Goal: Task Accomplishment & Management: Manage account settings

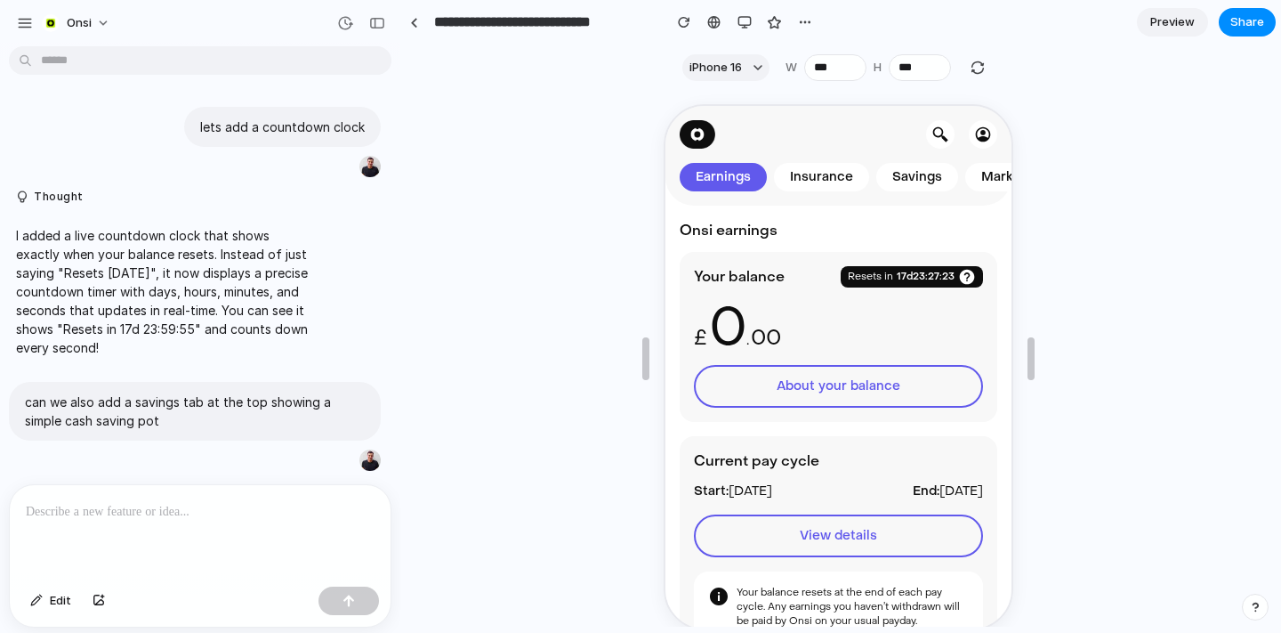
scroll to position [624, 0]
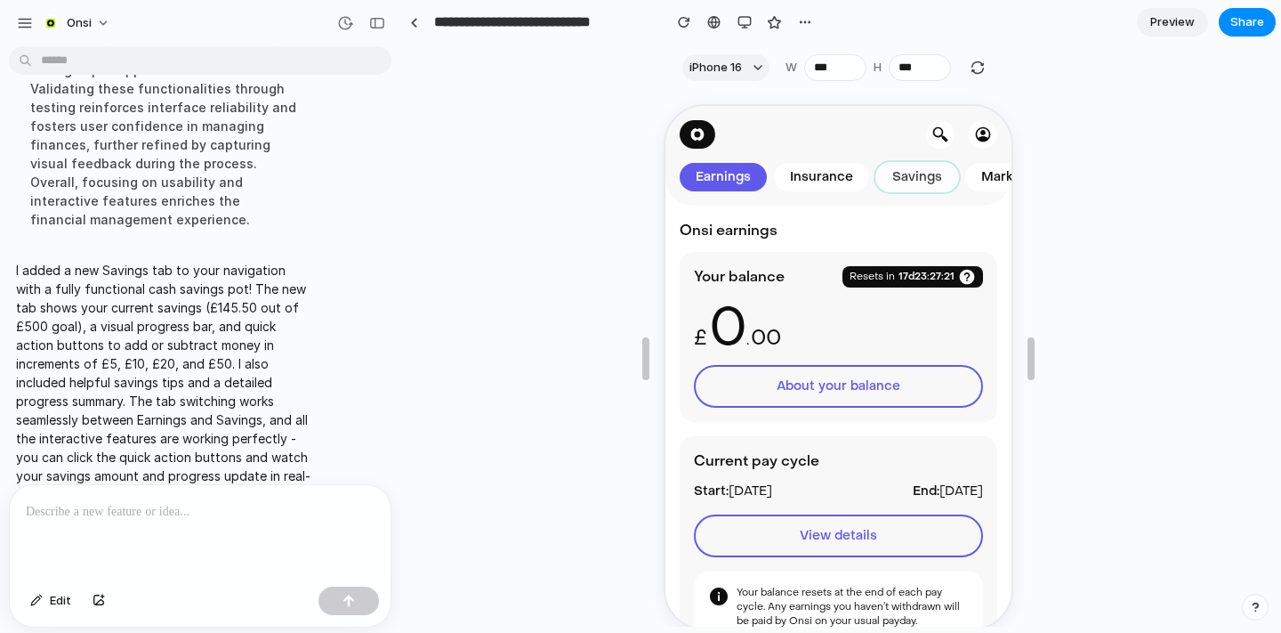
click at [915, 172] on span "Savings" at bounding box center [914, 175] width 57 height 18
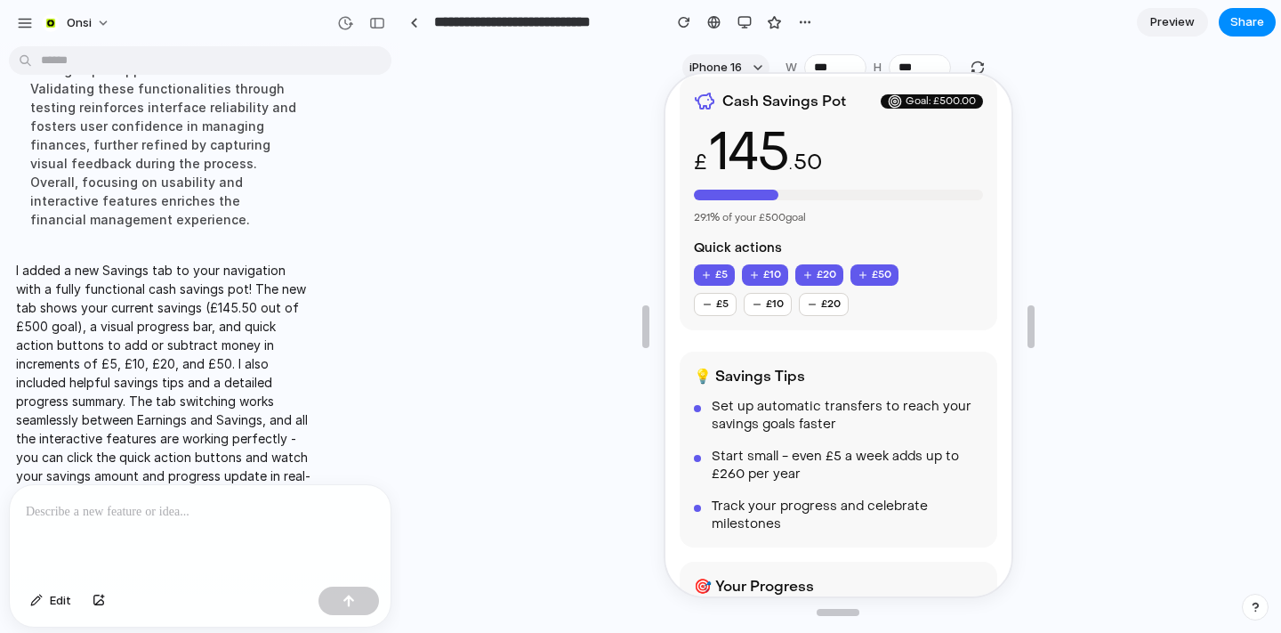
scroll to position [0, 0]
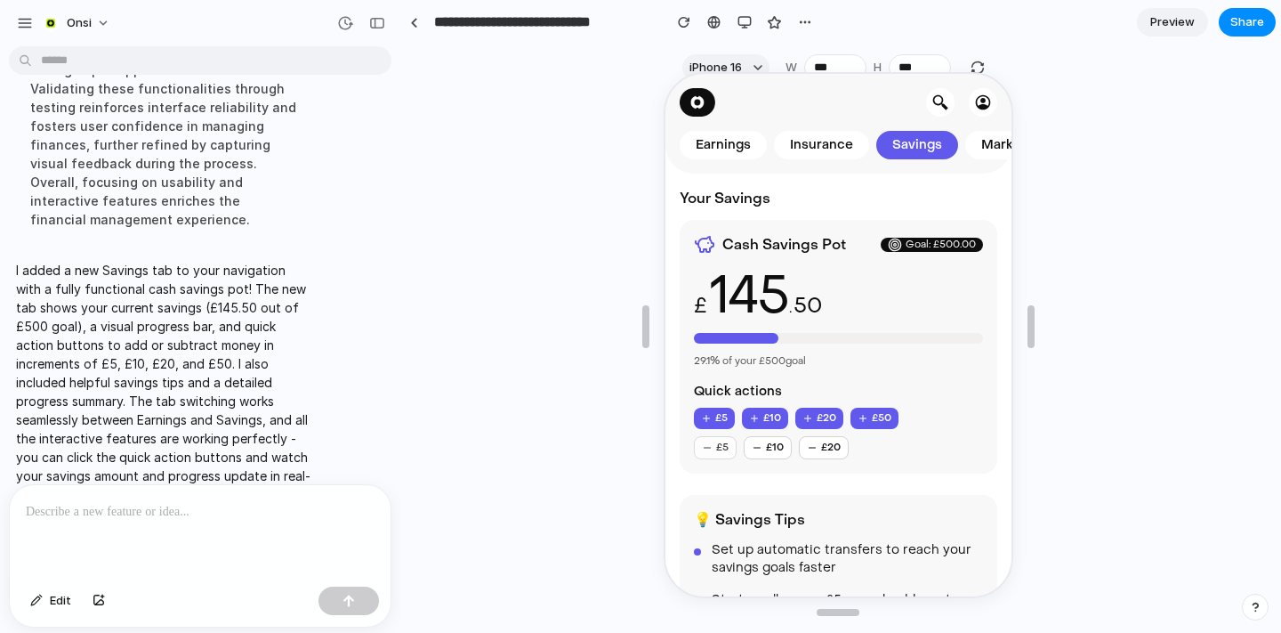
click at [713, 445] on button "£ 5" at bounding box center [712, 445] width 43 height 23
click at [765, 446] on button "£ 10" at bounding box center [765, 445] width 48 height 23
click at [762, 419] on button "£ 10" at bounding box center [762, 416] width 46 height 21
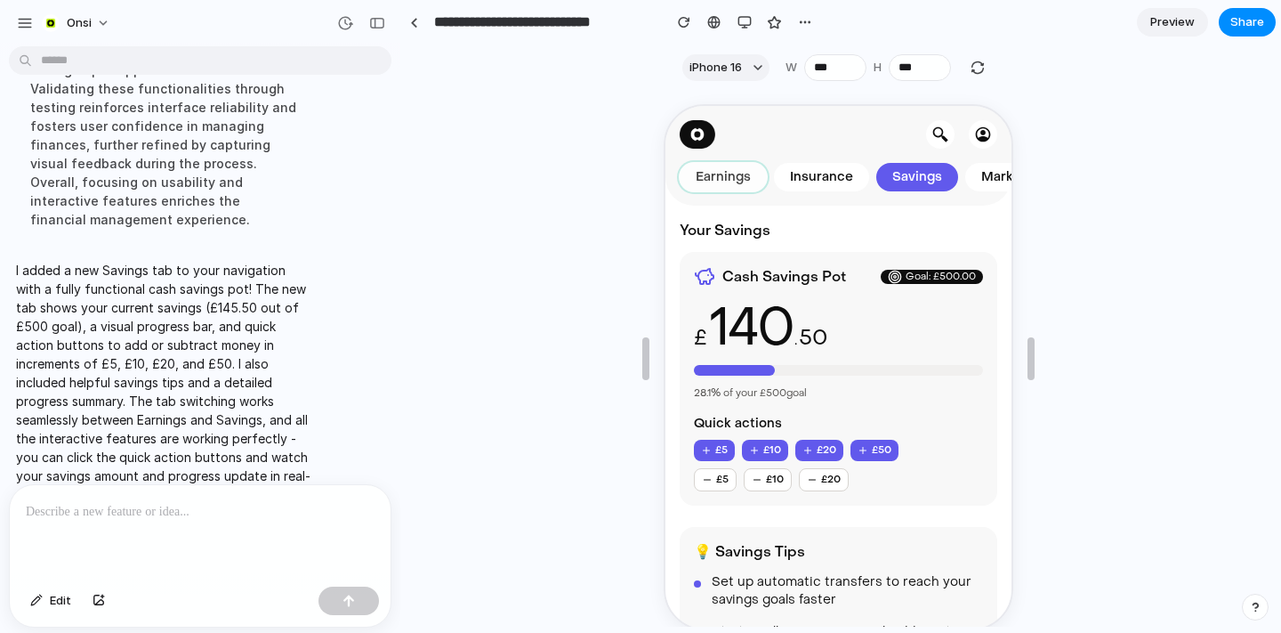
click at [726, 172] on span "Earnings" at bounding box center [721, 175] width 62 height 18
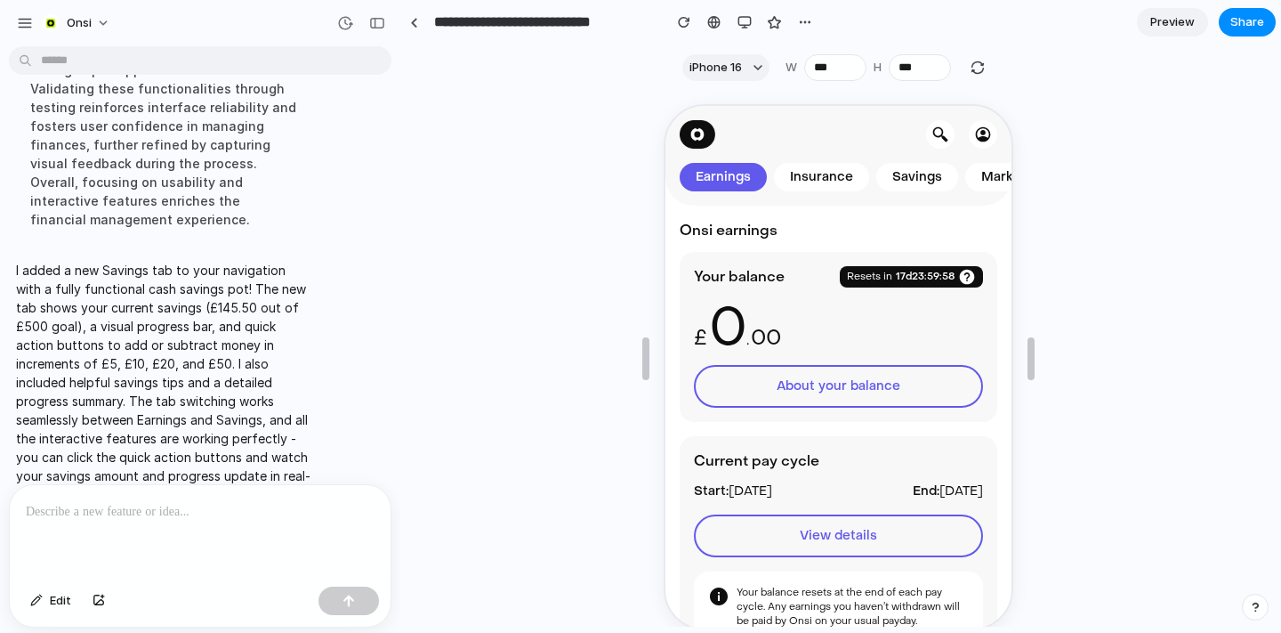
click at [97, 518] on p at bounding box center [200, 511] width 349 height 21
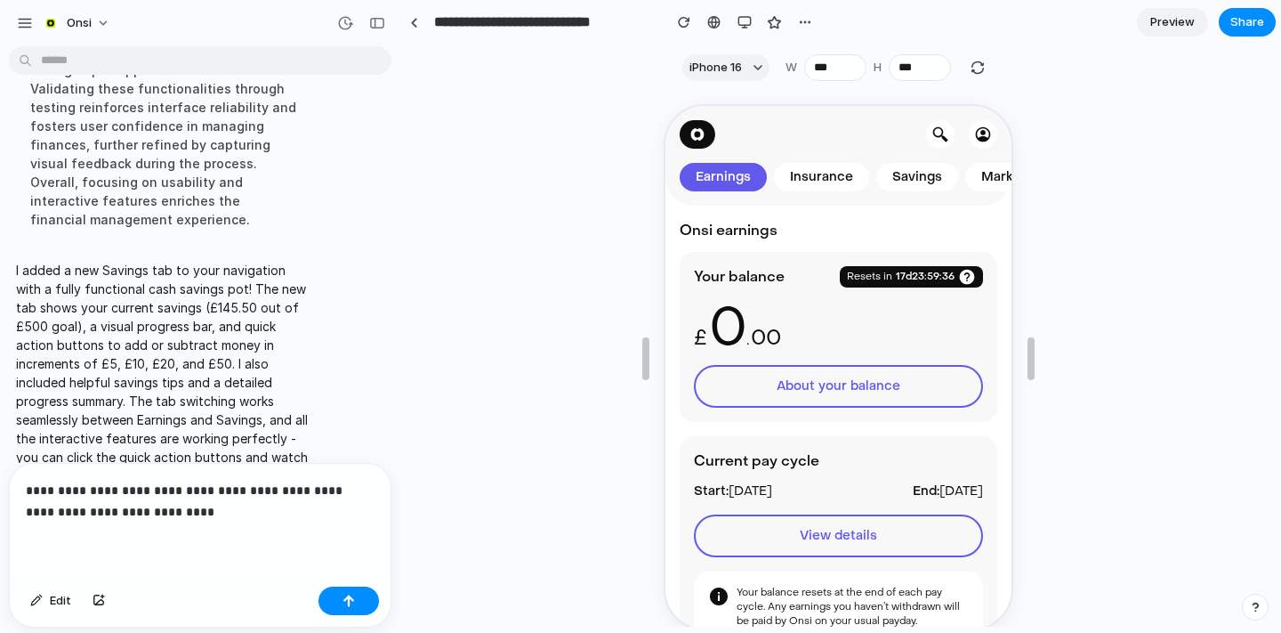
click at [134, 510] on p "**********" at bounding box center [200, 501] width 349 height 43
click at [185, 505] on p "**********" at bounding box center [200, 501] width 349 height 43
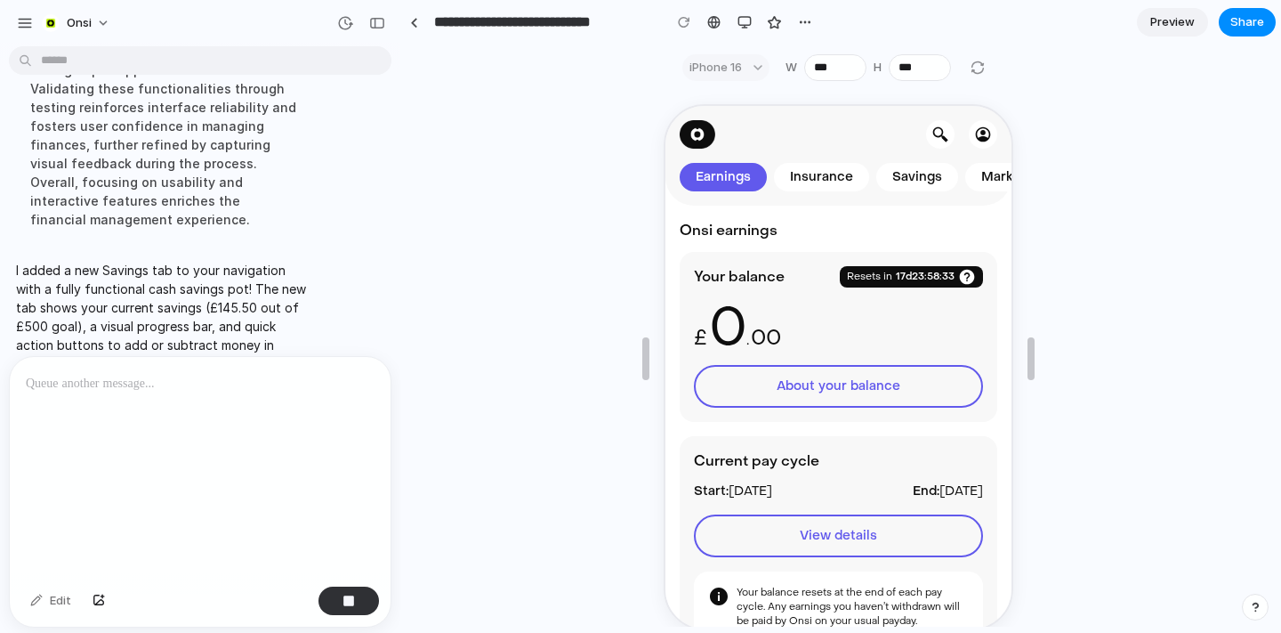
scroll to position [854, 0]
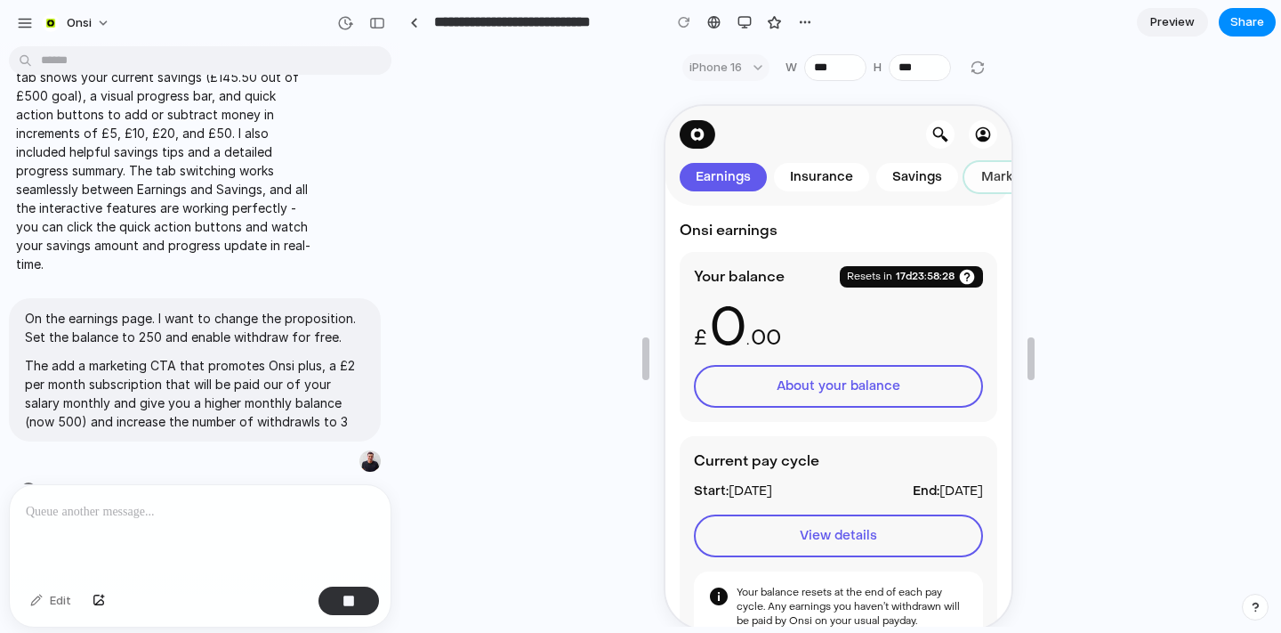
click at [988, 173] on span "Marketplace" at bounding box center [1018, 175] width 87 height 18
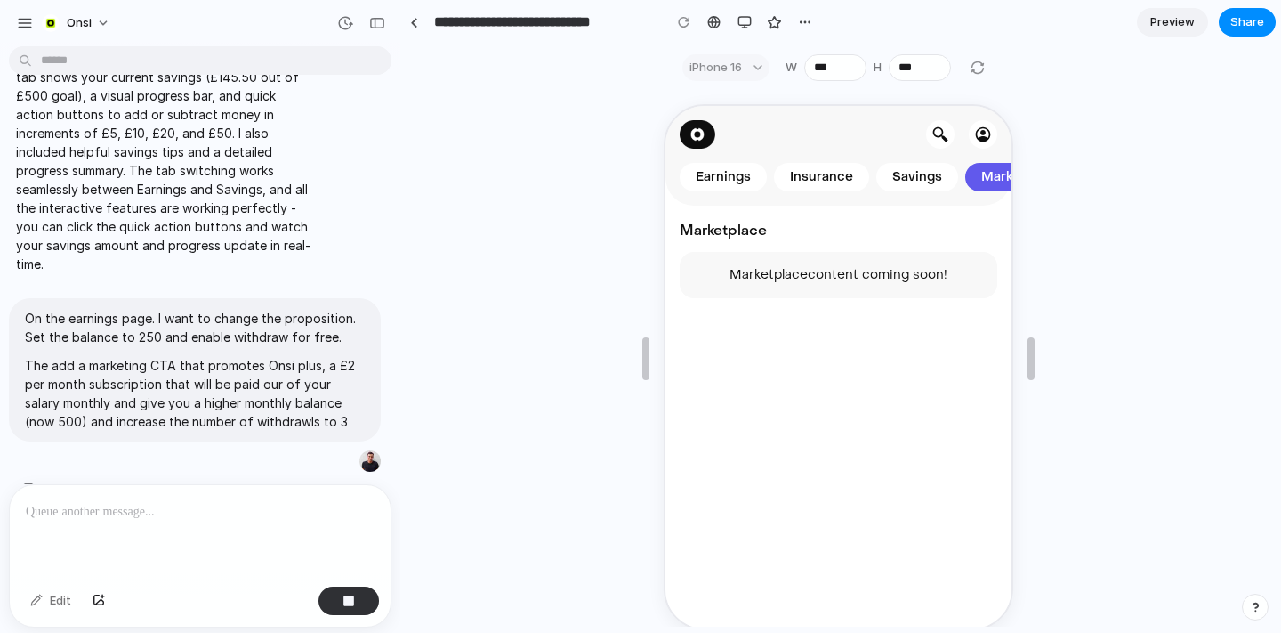
click at [878, 277] on p "Marketplace content coming soon!" at bounding box center [835, 273] width 289 height 18
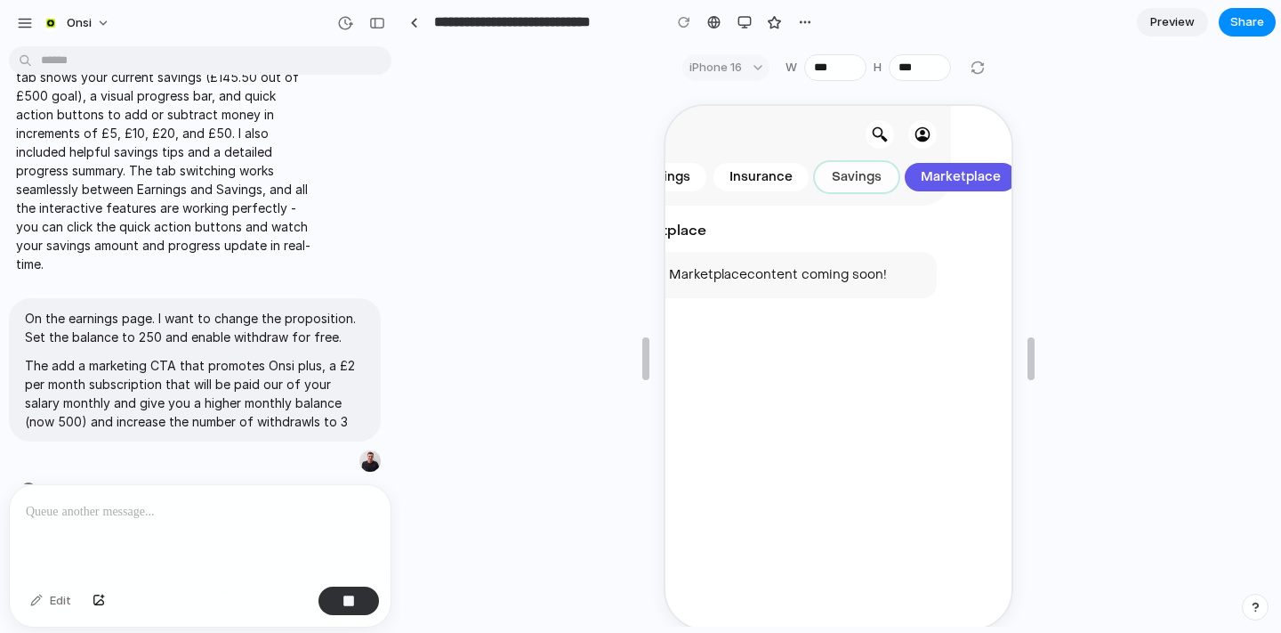
click at [859, 173] on span "Savings" at bounding box center [854, 175] width 57 height 18
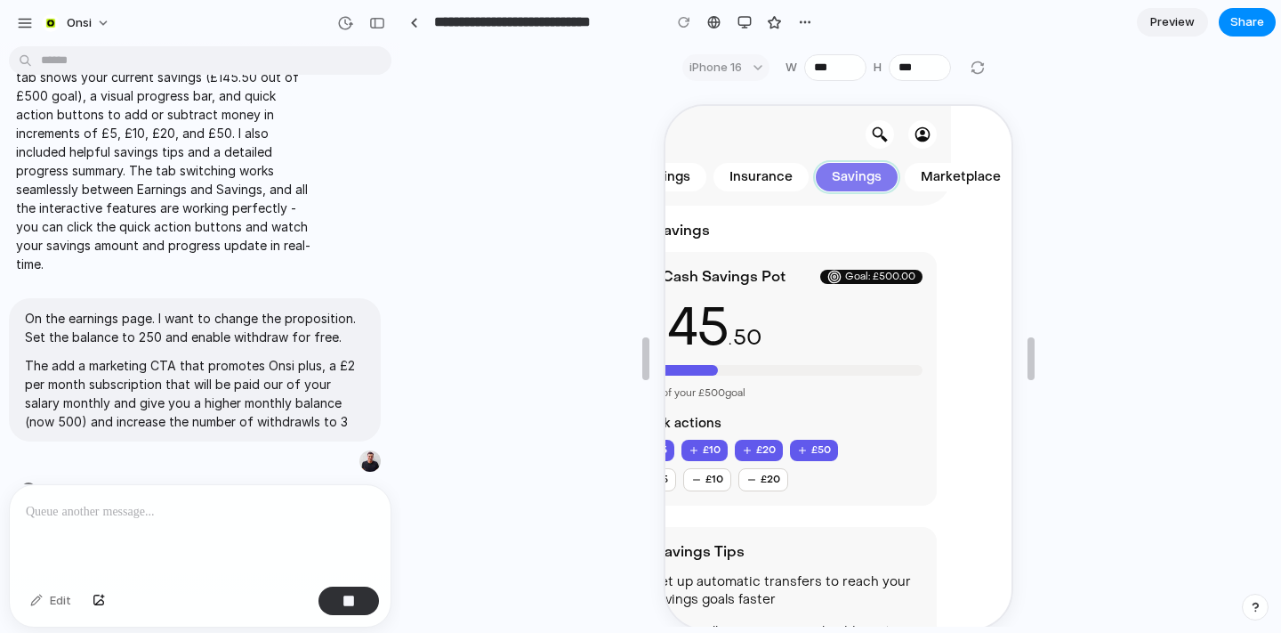
scroll to position [0, 0]
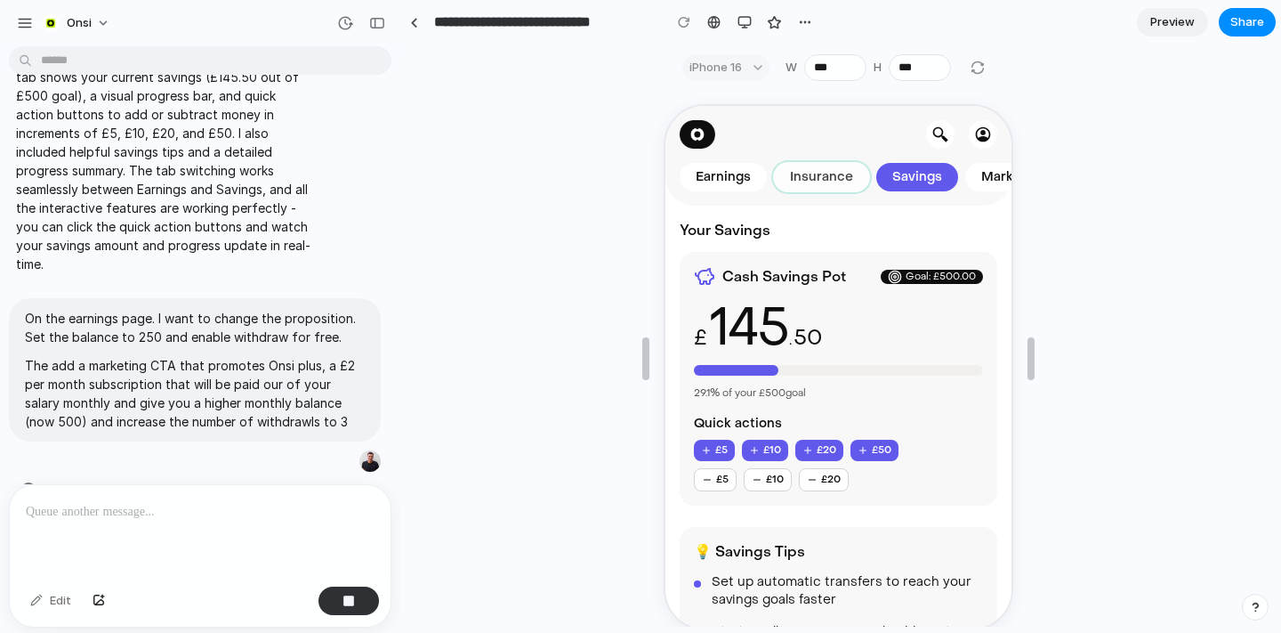
click at [817, 174] on span "Insurance" at bounding box center [819, 175] width 70 height 18
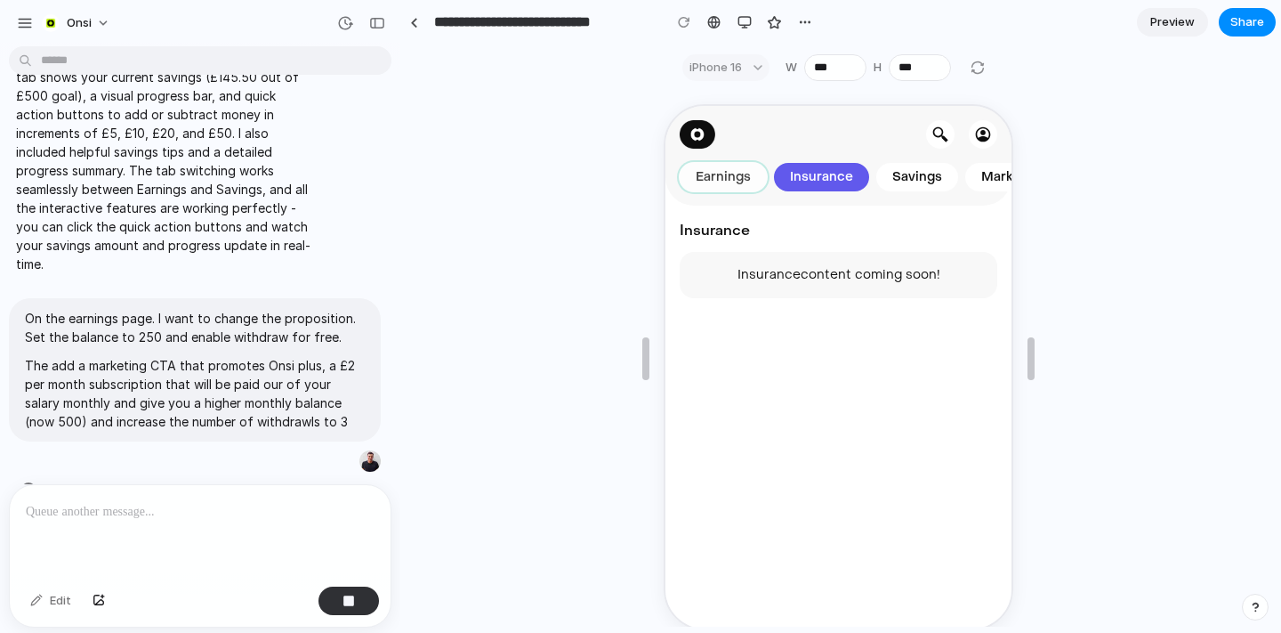
click at [678, 180] on button "Earnings" at bounding box center [720, 175] width 87 height 28
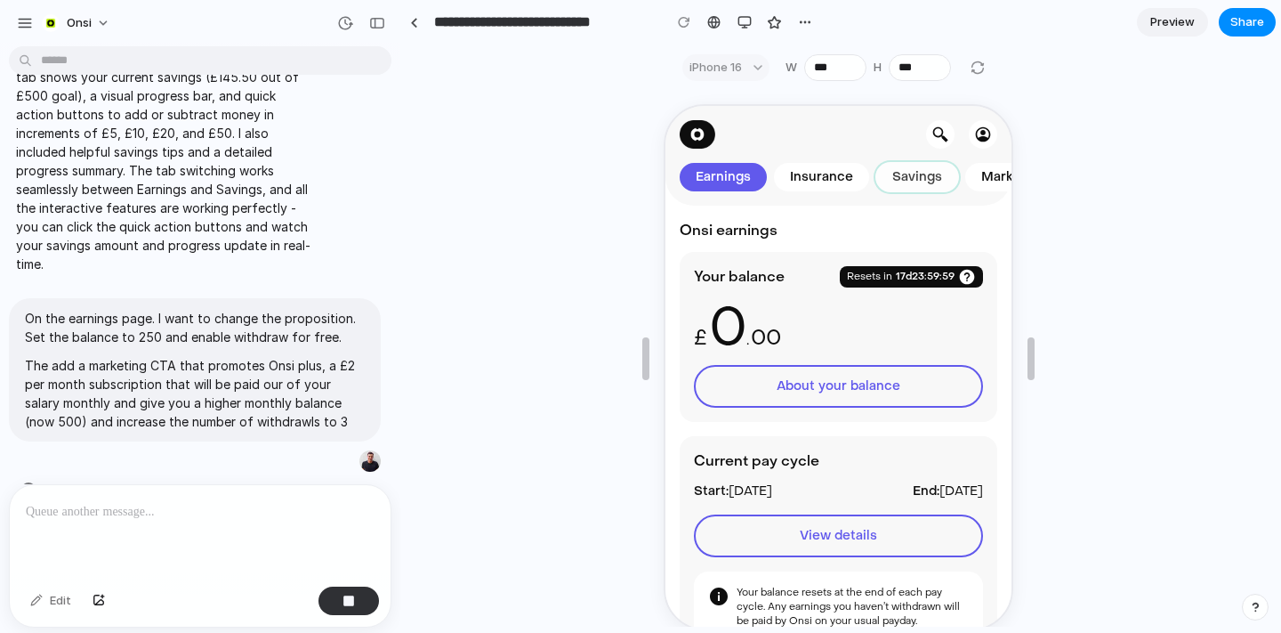
click at [919, 171] on span "Savings" at bounding box center [914, 175] width 57 height 18
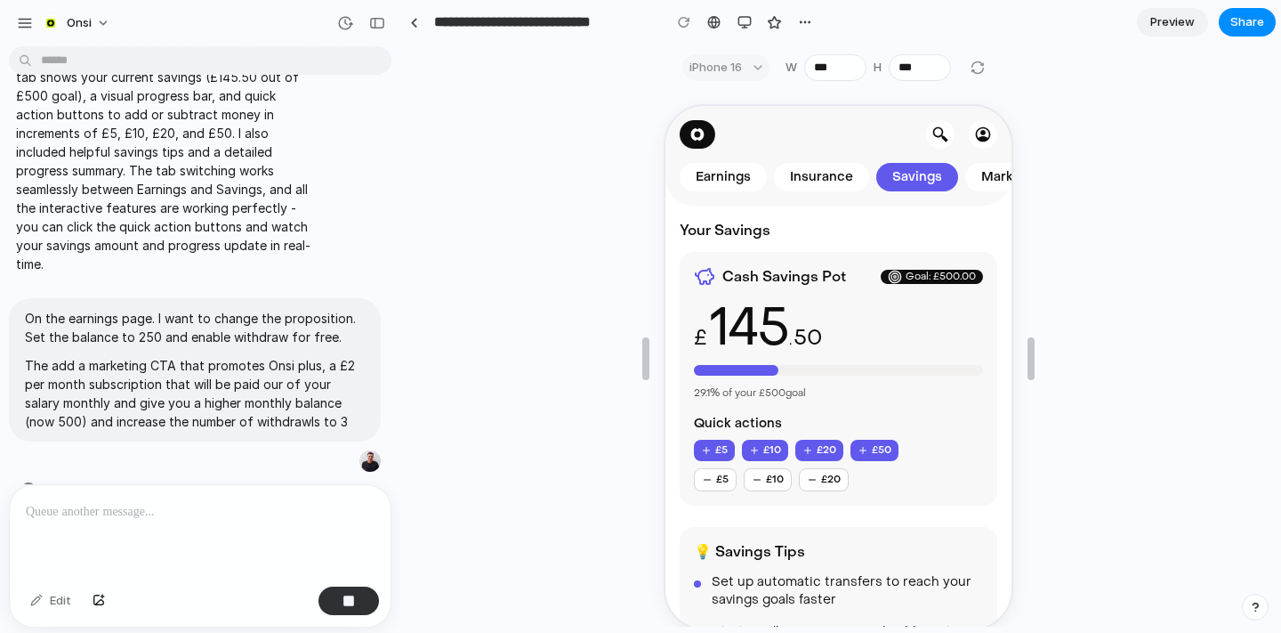
click at [712, 157] on div "Earnings Insurance Savings Marketplace" at bounding box center [876, 153] width 398 height 71
click at [706, 174] on span "Earnings" at bounding box center [721, 175] width 62 height 18
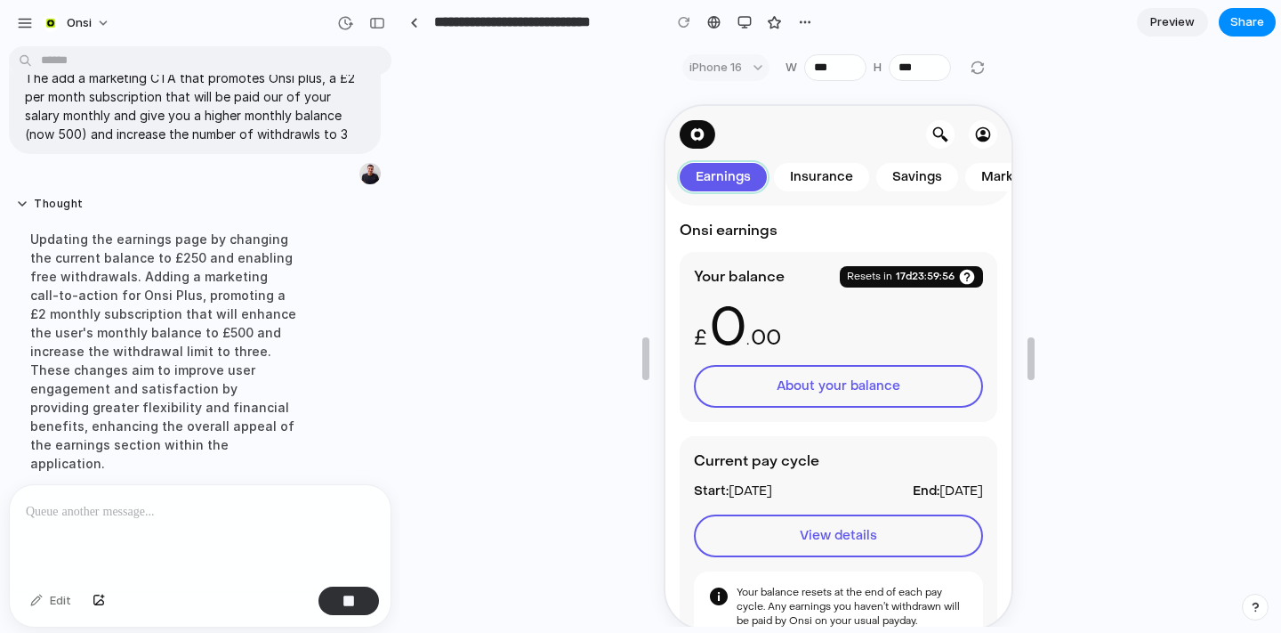
scroll to position [778, 0]
click at [27, 28] on div "button" at bounding box center [25, 23] width 16 height 16
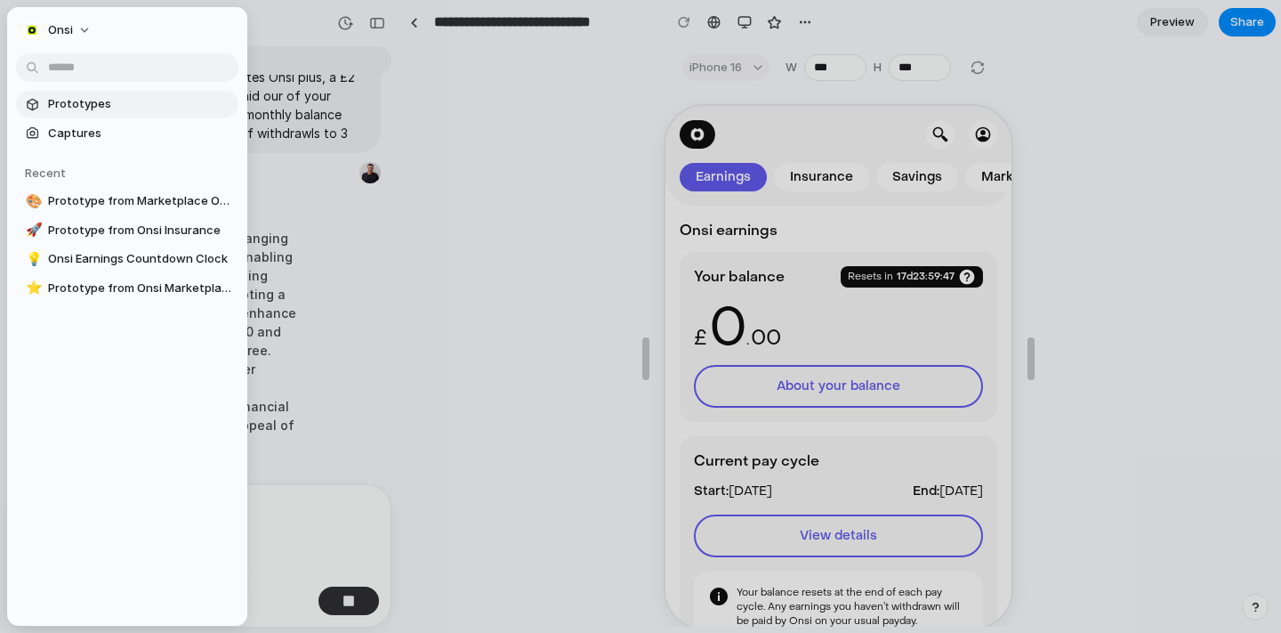
click at [117, 109] on span "Prototypes" at bounding box center [139, 104] width 183 height 18
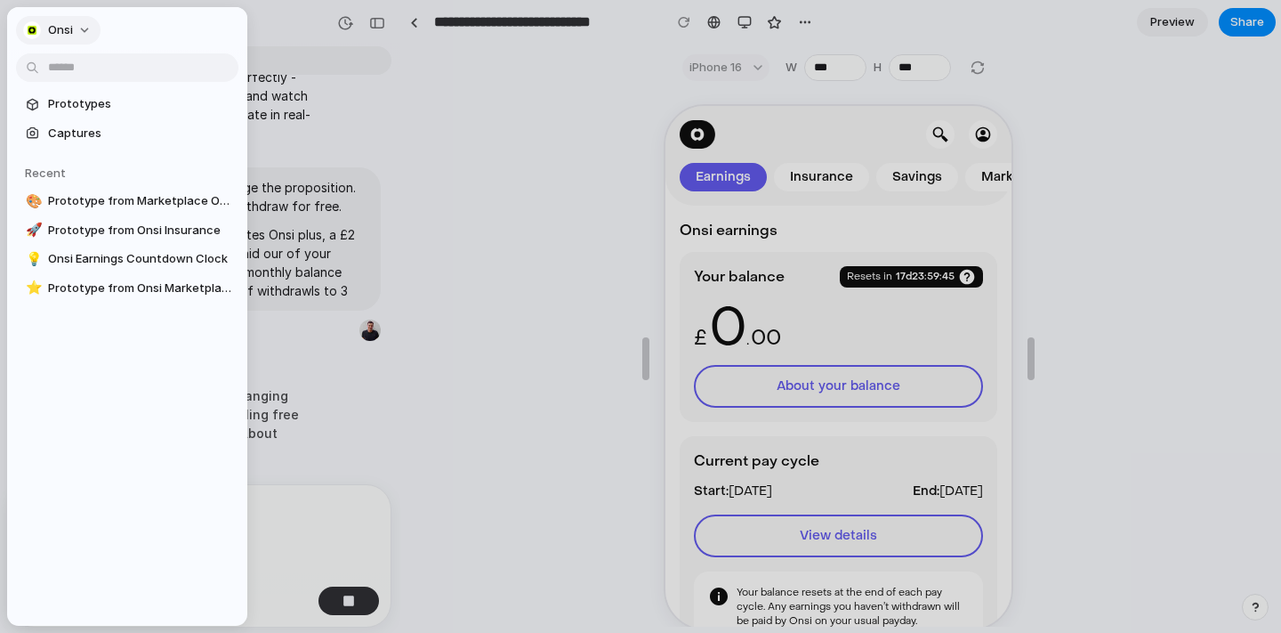
click at [88, 28] on button "Onsi" at bounding box center [58, 30] width 85 height 28
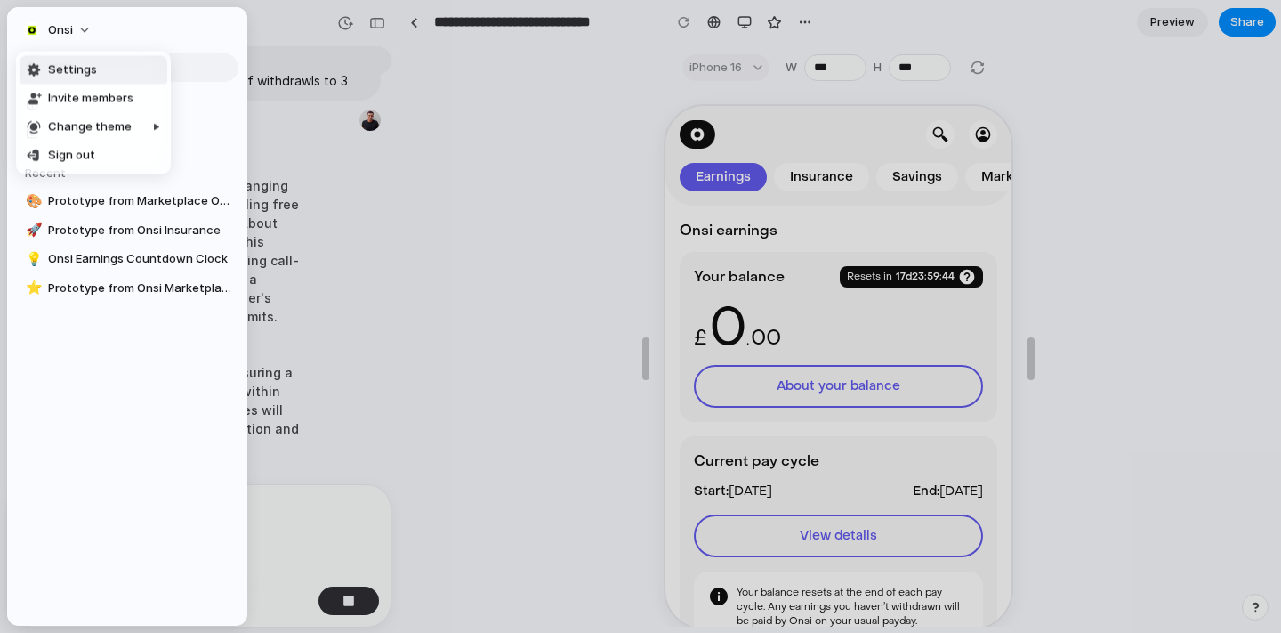
scroll to position [834, 0]
click at [100, 77] on li "Settings" at bounding box center [94, 70] width 148 height 28
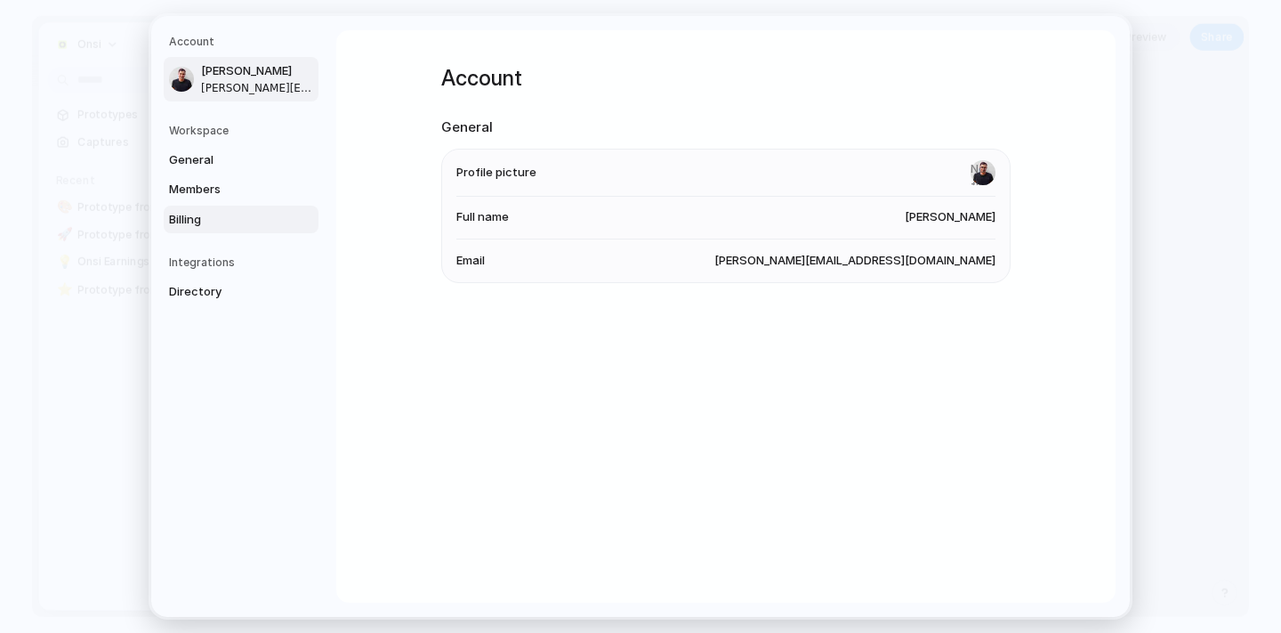
click at [205, 211] on span "Billing" at bounding box center [226, 219] width 114 height 18
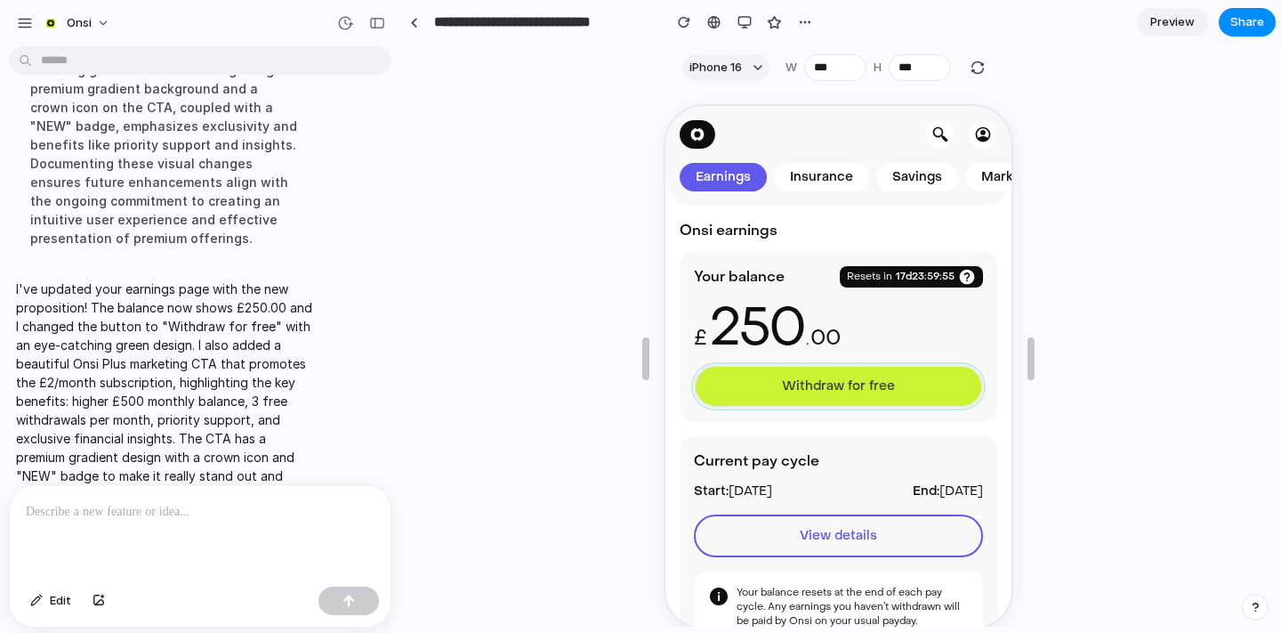
click at [821, 395] on button "Withdraw for free" at bounding box center [835, 384] width 289 height 43
click at [787, 370] on button "Withdraw for free" at bounding box center [835, 384] width 289 height 43
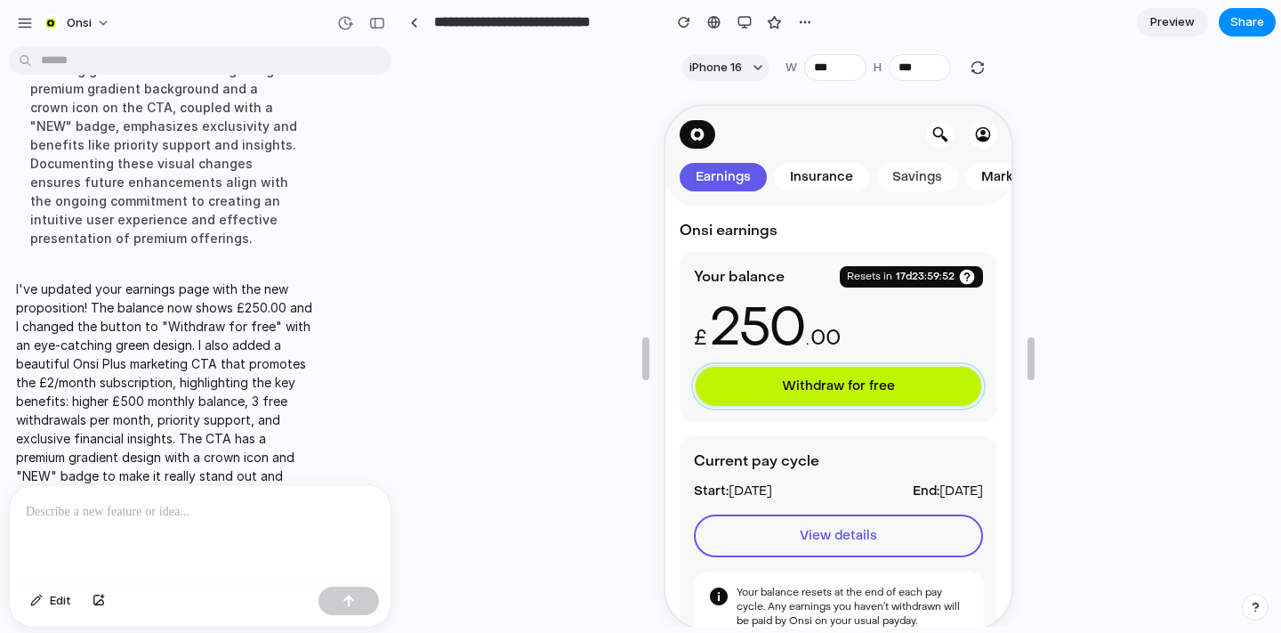
scroll to position [0, 61]
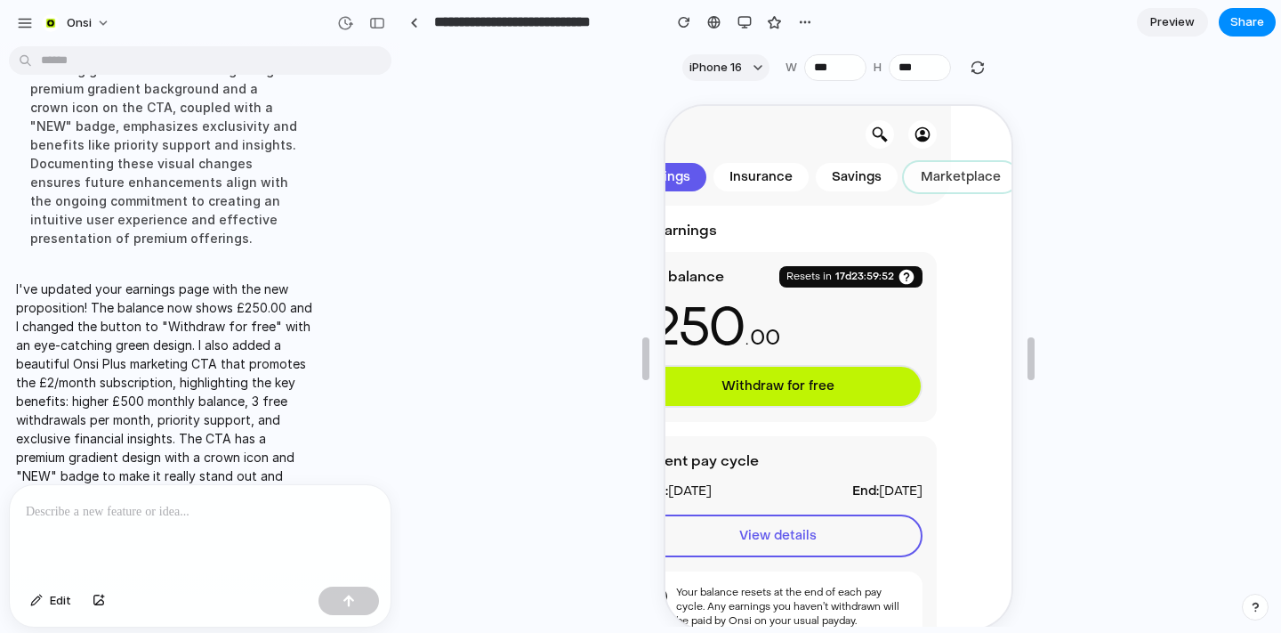
click at [960, 177] on span "Marketplace" at bounding box center [958, 175] width 87 height 18
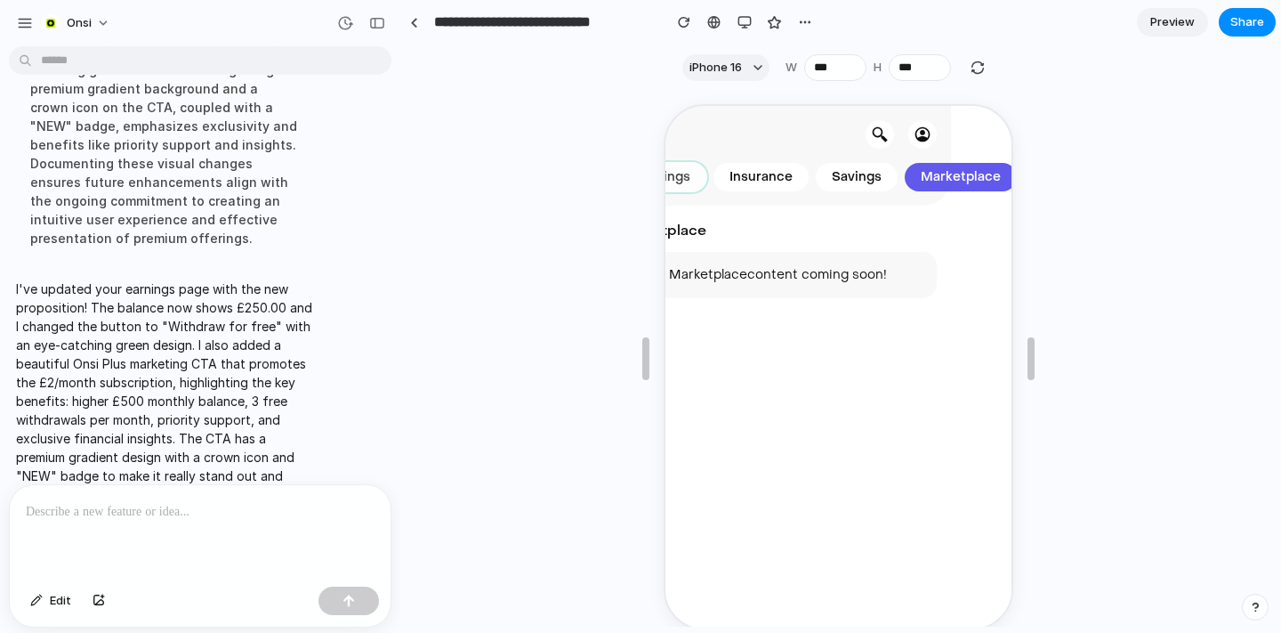
click at [674, 174] on span "Earnings" at bounding box center [660, 175] width 62 height 18
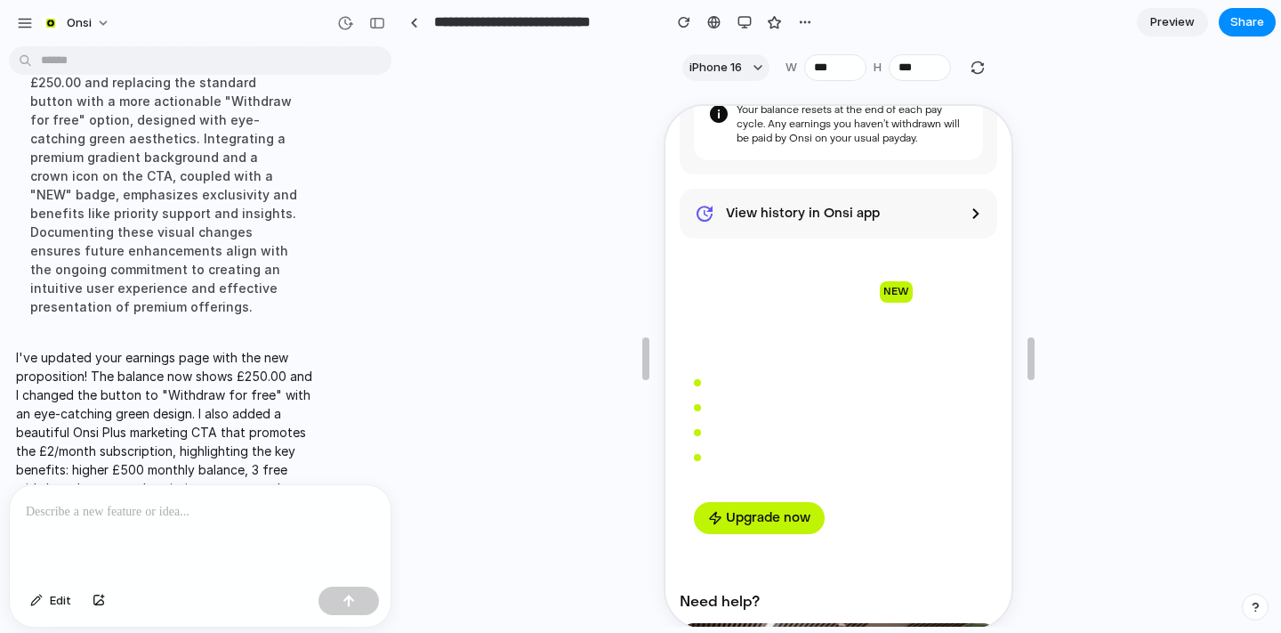
scroll to position [1095, 0]
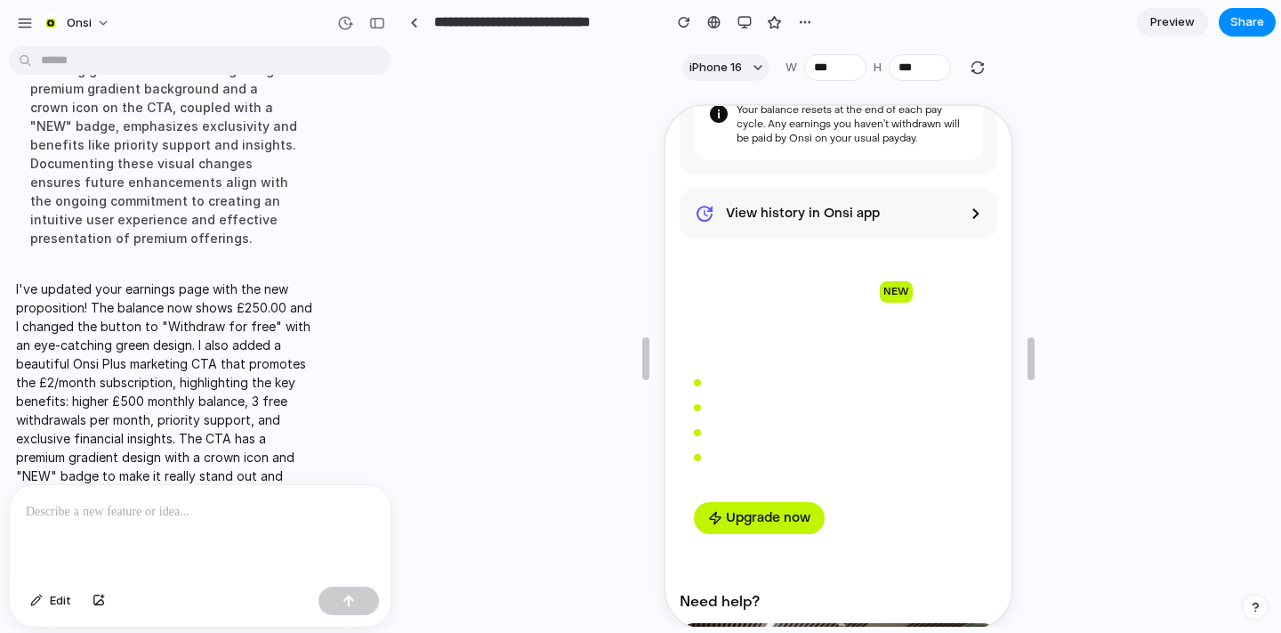
click at [914, 405] on div "3 free withdrawals per month" at bounding box center [835, 406] width 289 height 18
click at [873, 314] on p "Get more from your earnings with premium benefits for just £2/month, paid from …" at bounding box center [835, 334] width 289 height 53
click at [896, 282] on span "NEW" at bounding box center [893, 289] width 33 height 21
click at [965, 343] on p "Get more from your earnings with premium benefits for just £2/month, paid from …" at bounding box center [835, 334] width 289 height 53
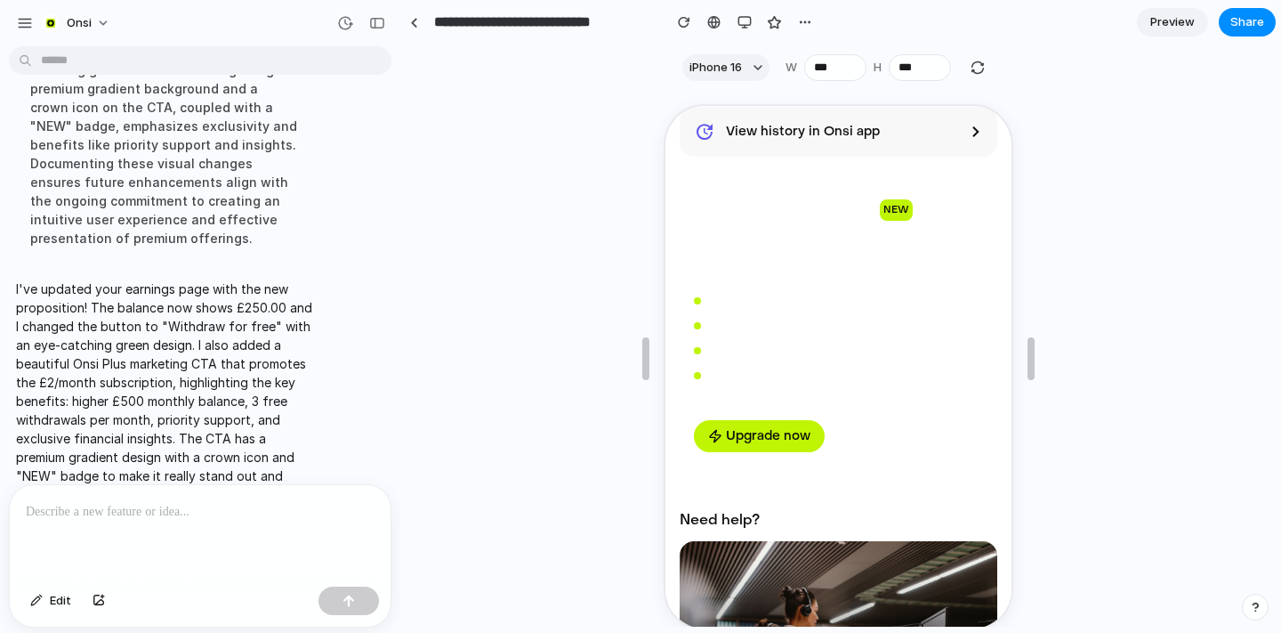
scroll to position [649, 0]
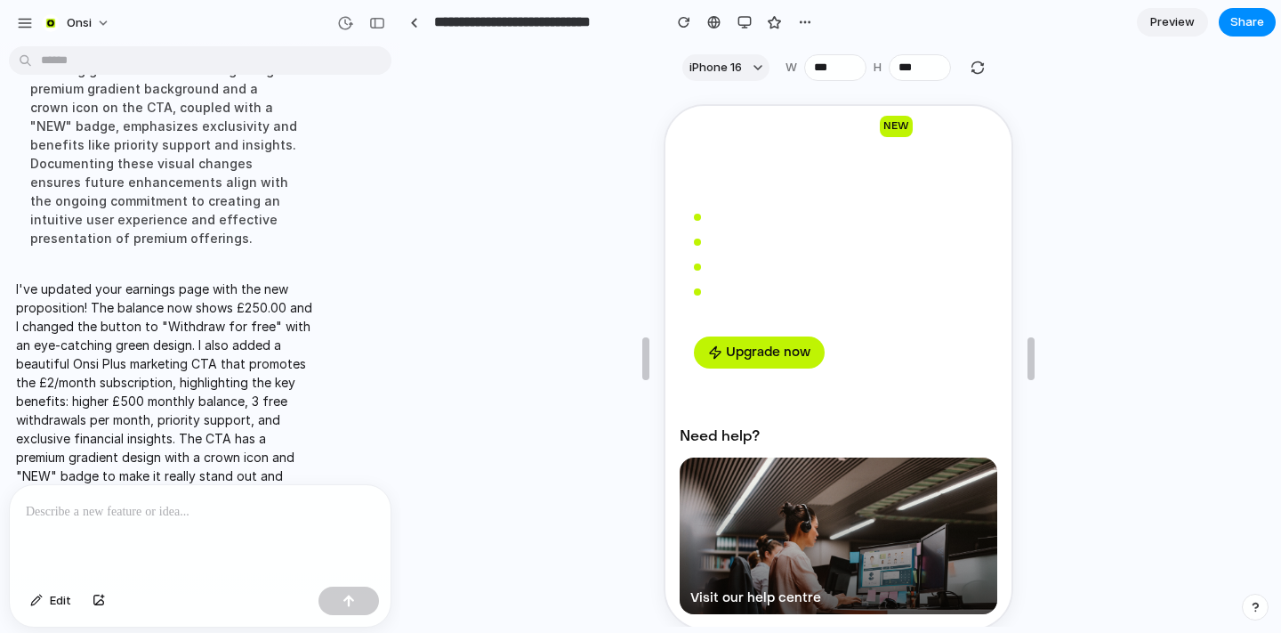
click at [209, 521] on p at bounding box center [200, 511] width 349 height 21
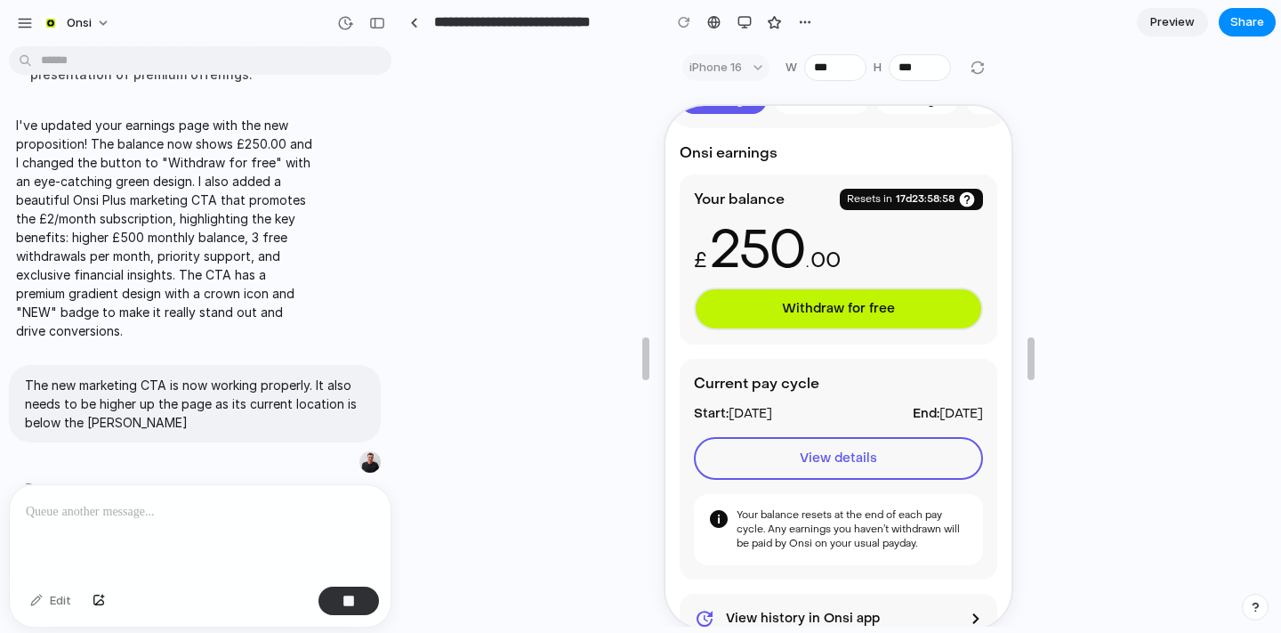
scroll to position [0, 0]
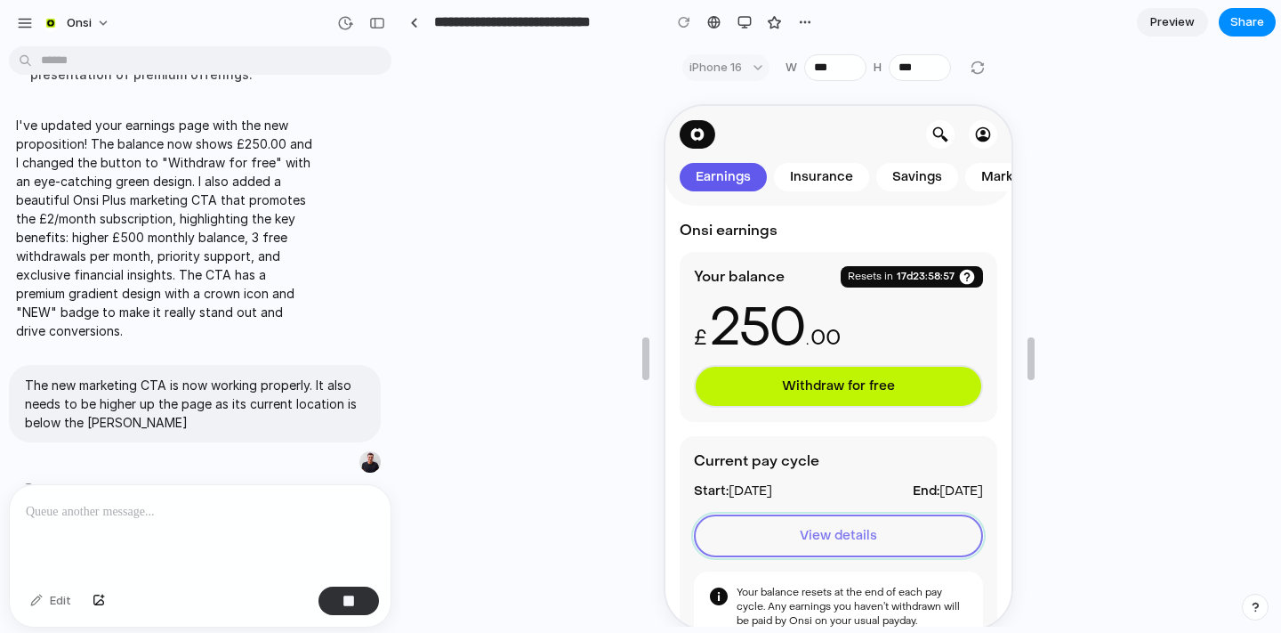
click at [883, 530] on button "View details" at bounding box center [835, 534] width 289 height 43
click at [921, 271] on span "17d 23 : 58 : 55" at bounding box center [922, 275] width 59 height 14
click at [755, 10] on div at bounding box center [744, 22] width 27 height 27
click at [748, 20] on div "button" at bounding box center [745, 22] width 14 height 14
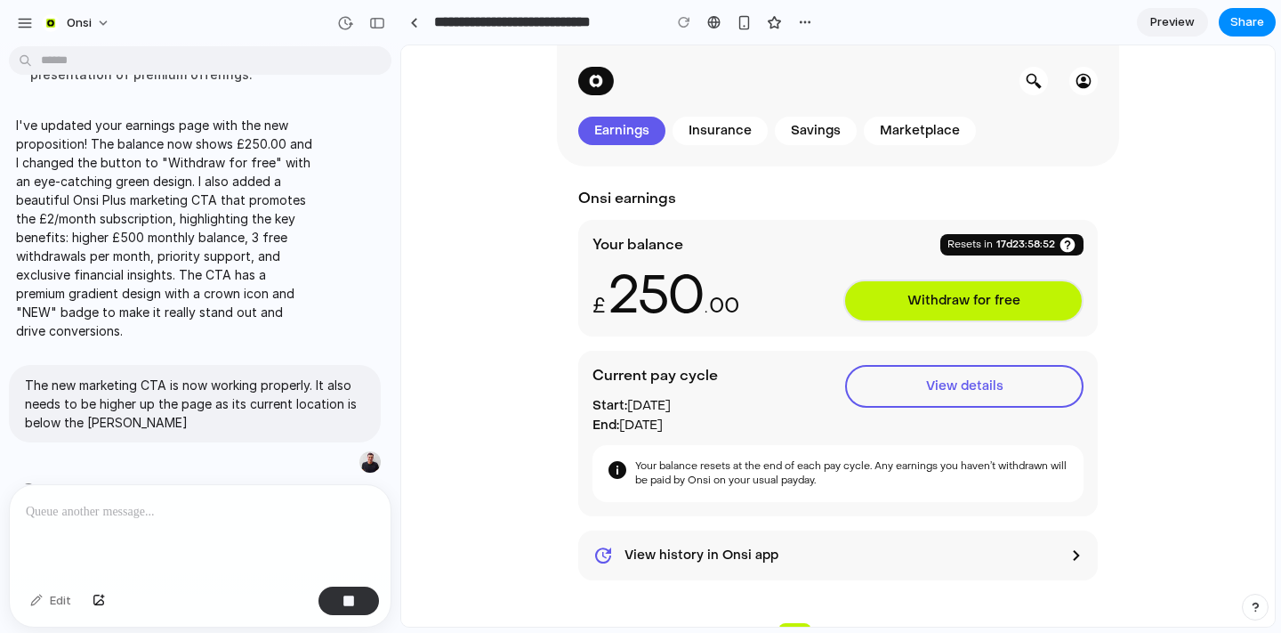
scroll to position [414, 0]
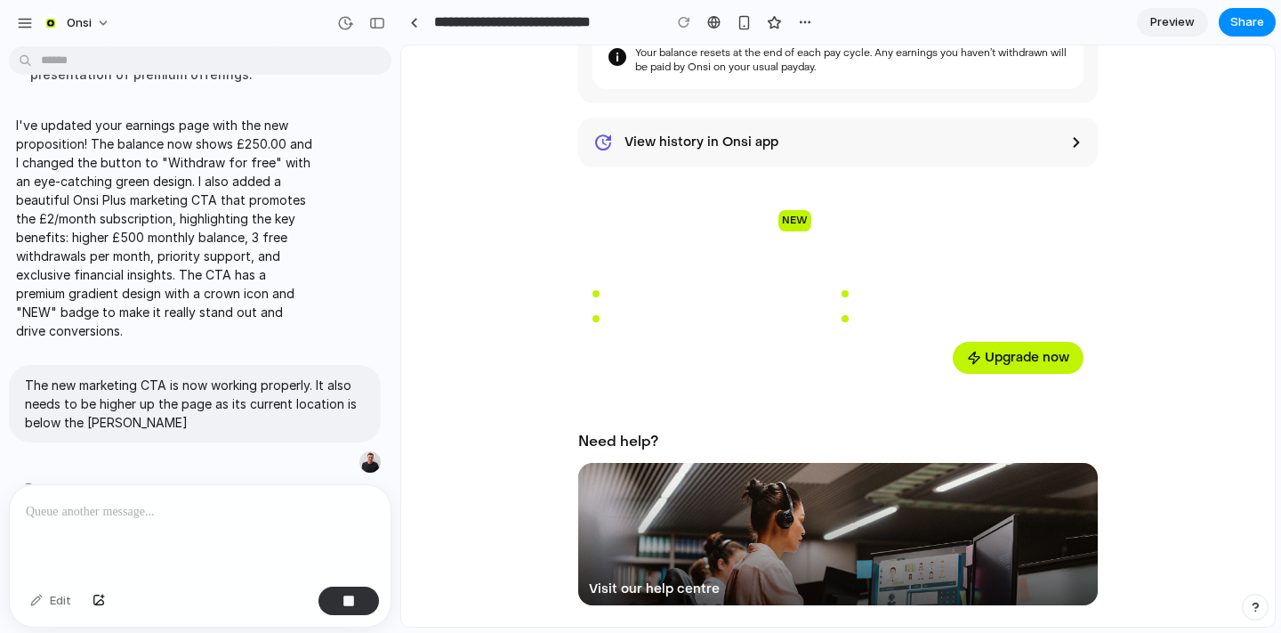
click at [858, 308] on div "Higher monthly balance: £500 3 free withdrawals per month Priority customer sup…" at bounding box center [838, 306] width 491 height 43
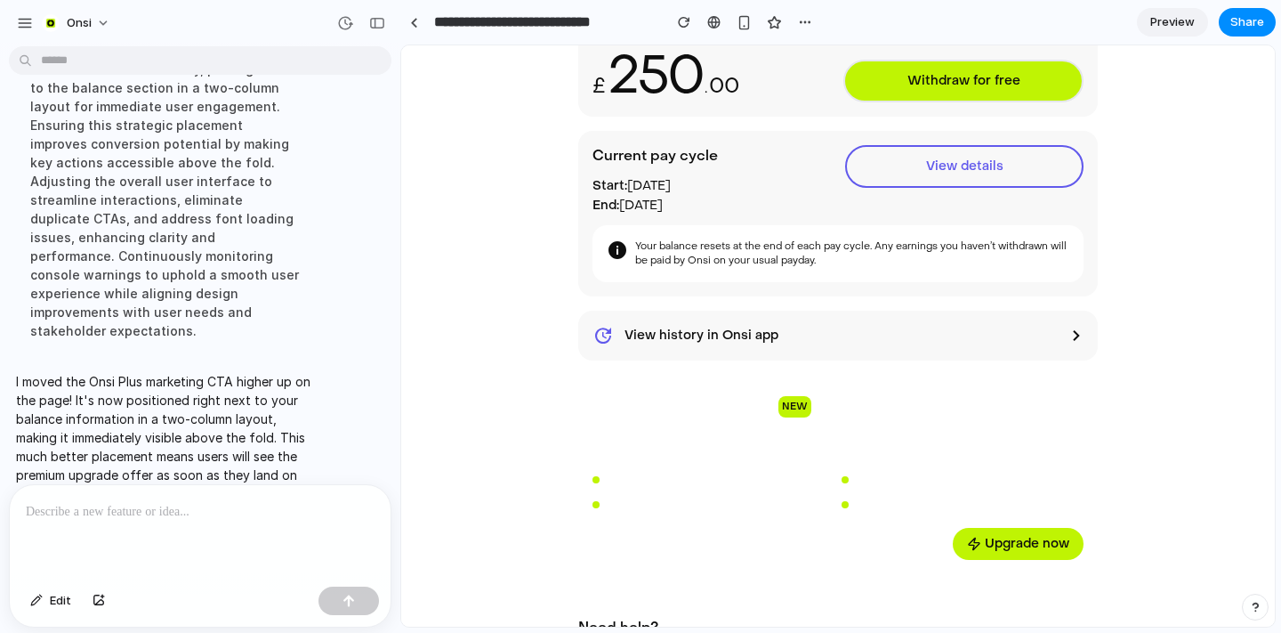
scroll to position [407, 0]
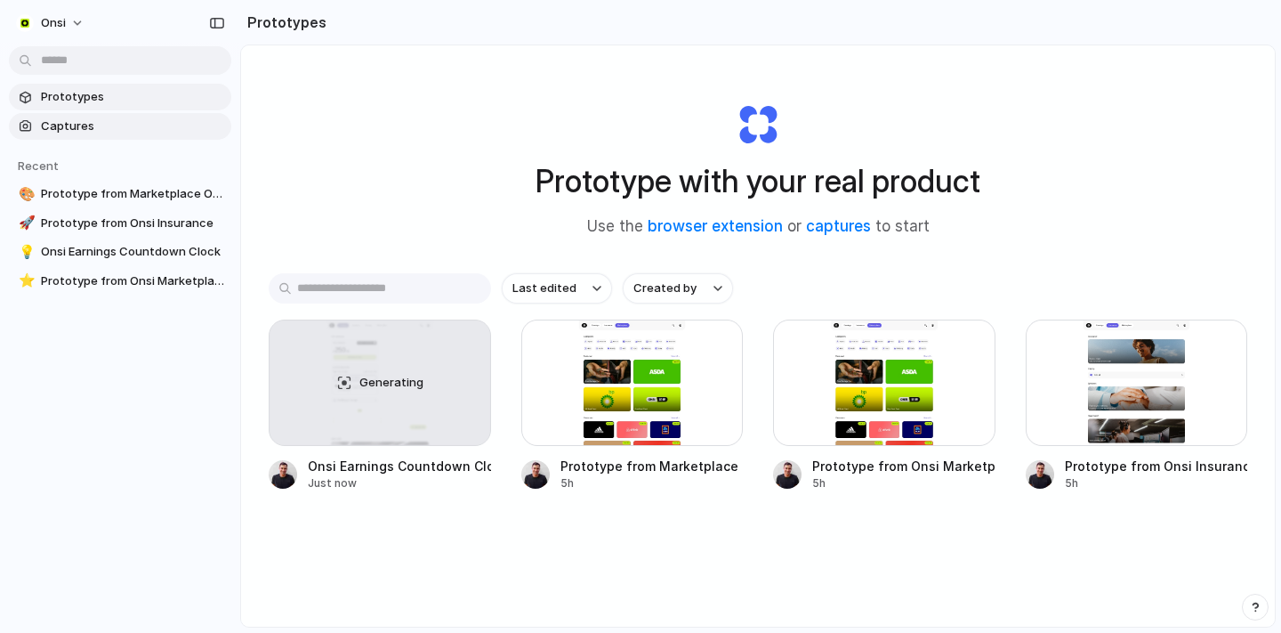
click at [84, 129] on span "Captures" at bounding box center [132, 126] width 183 height 18
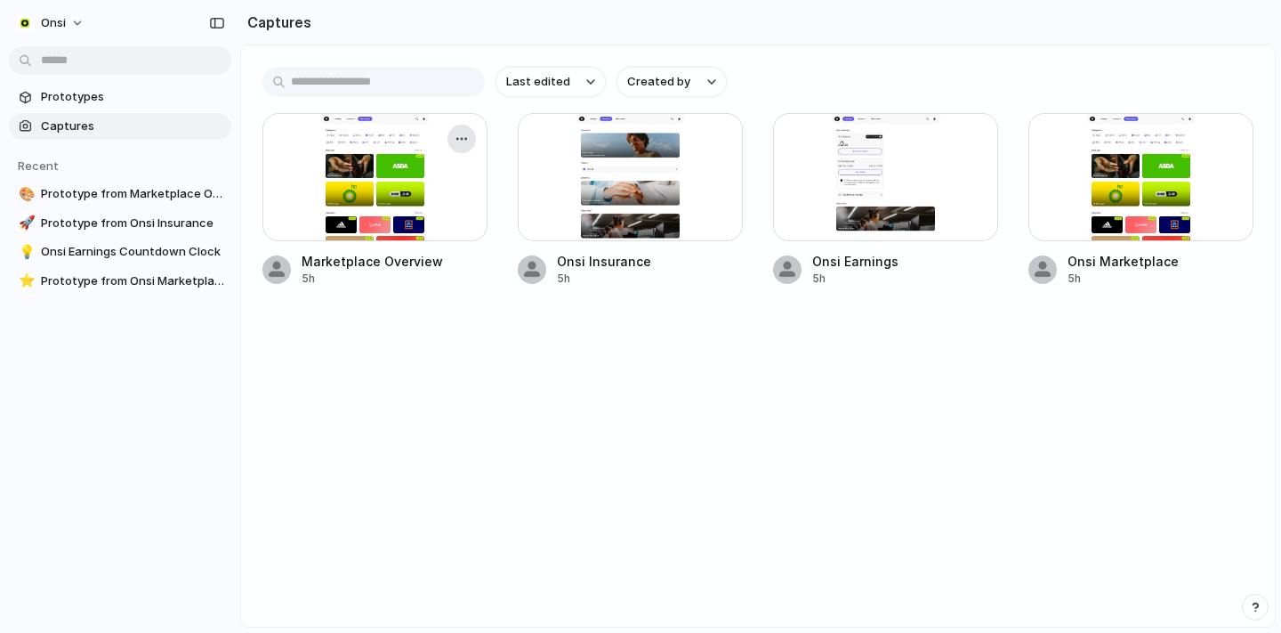
click at [468, 140] on div "button" at bounding box center [462, 139] width 14 height 14
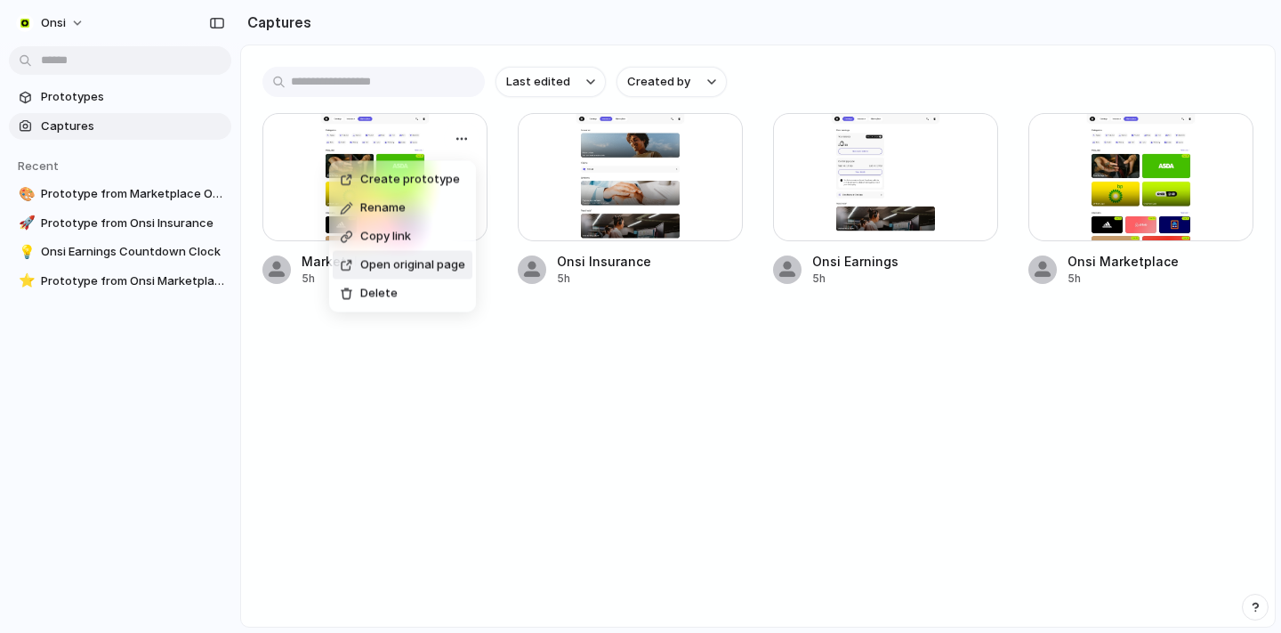
click at [678, 412] on div "Create prototype Rename Copy link Open original page Delete" at bounding box center [640, 316] width 1281 height 633
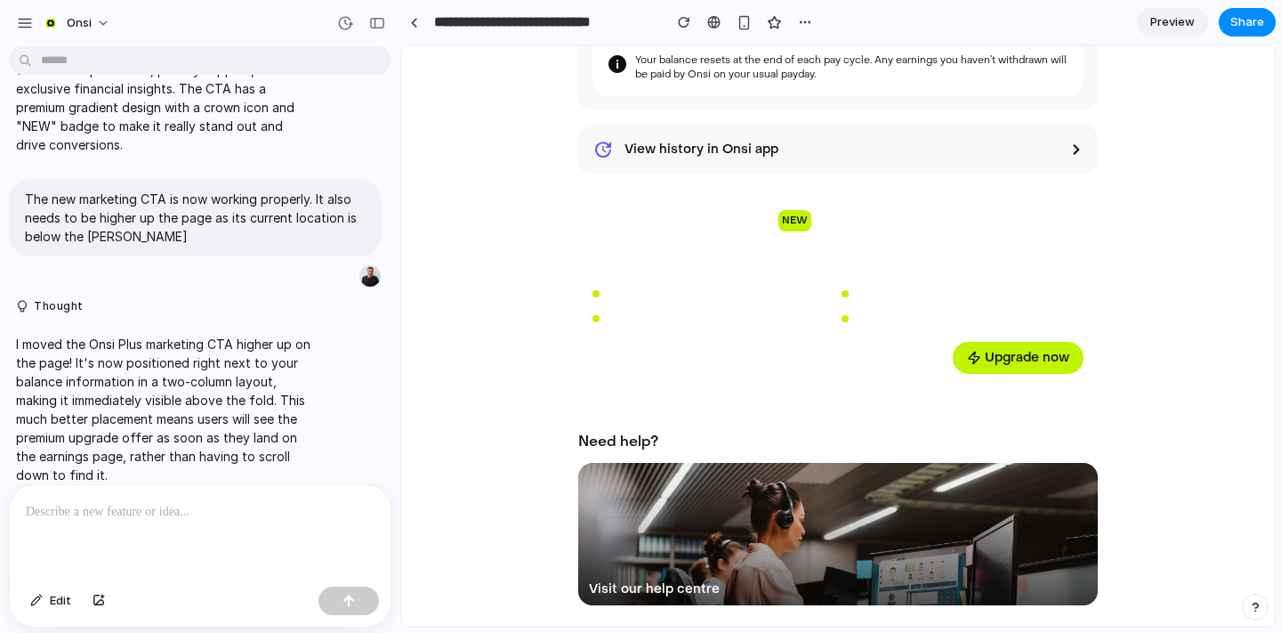
scroll to position [248, 0]
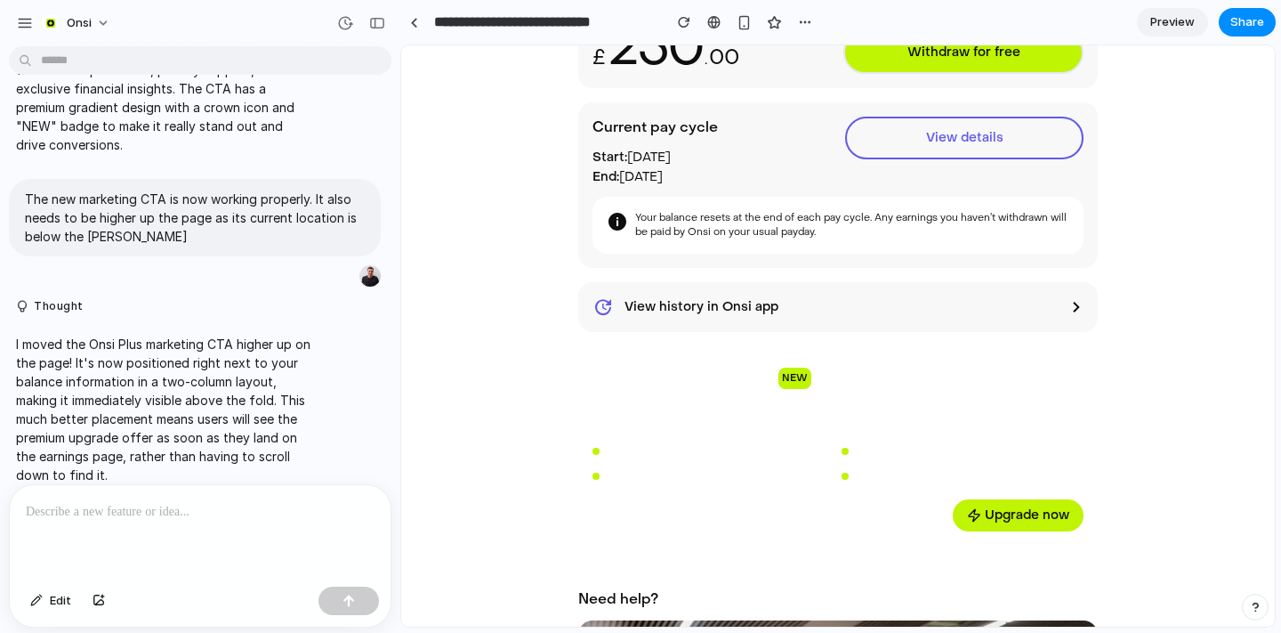
click at [725, 375] on h3 "Upgrade to Onsi Plus" at bounding box center [696, 378] width 150 height 21
click at [707, 488] on div "Upgrade to Onsi Plus NEW Get more from your earnings with premium benefits for …" at bounding box center [838, 457] width 491 height 178
click at [842, 479] on div "Exclusive financial insights" at bounding box center [963, 476] width 242 height 18
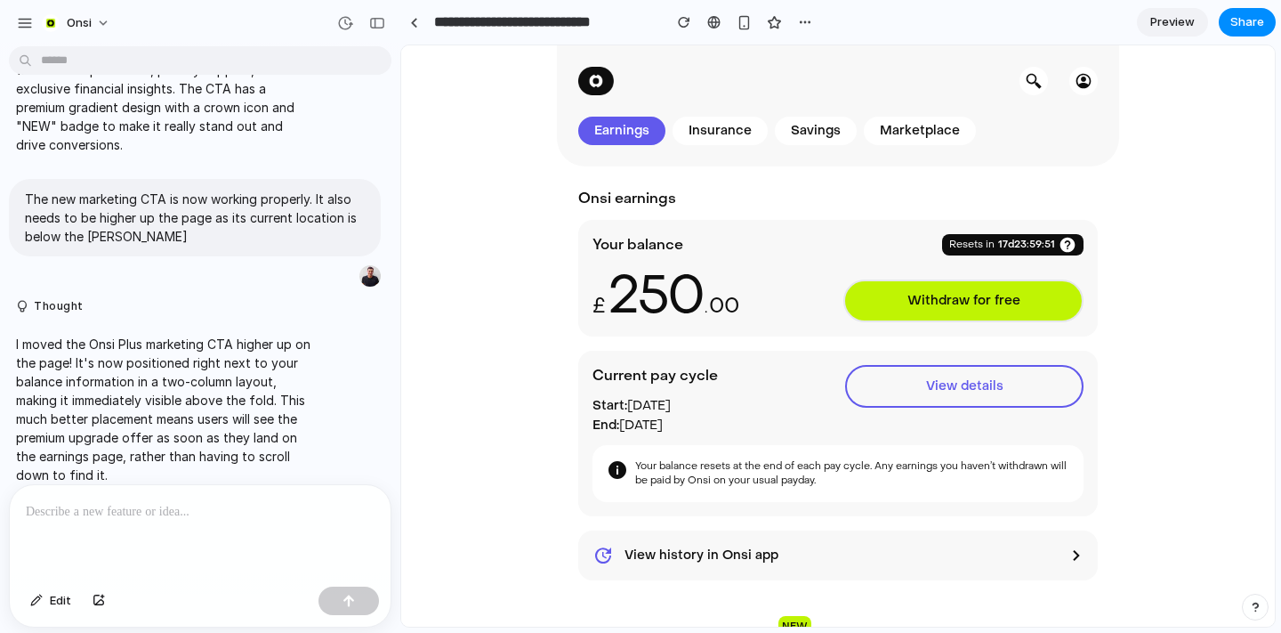
scroll to position [407, 0]
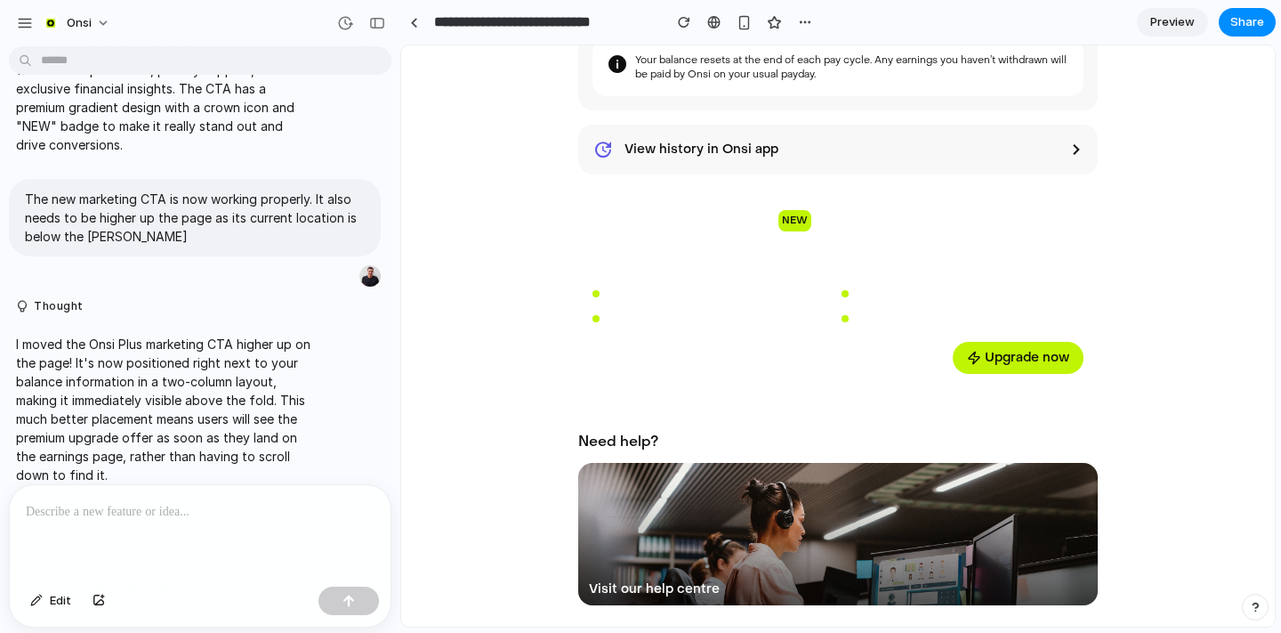
click at [148, 520] on p at bounding box center [200, 511] width 349 height 21
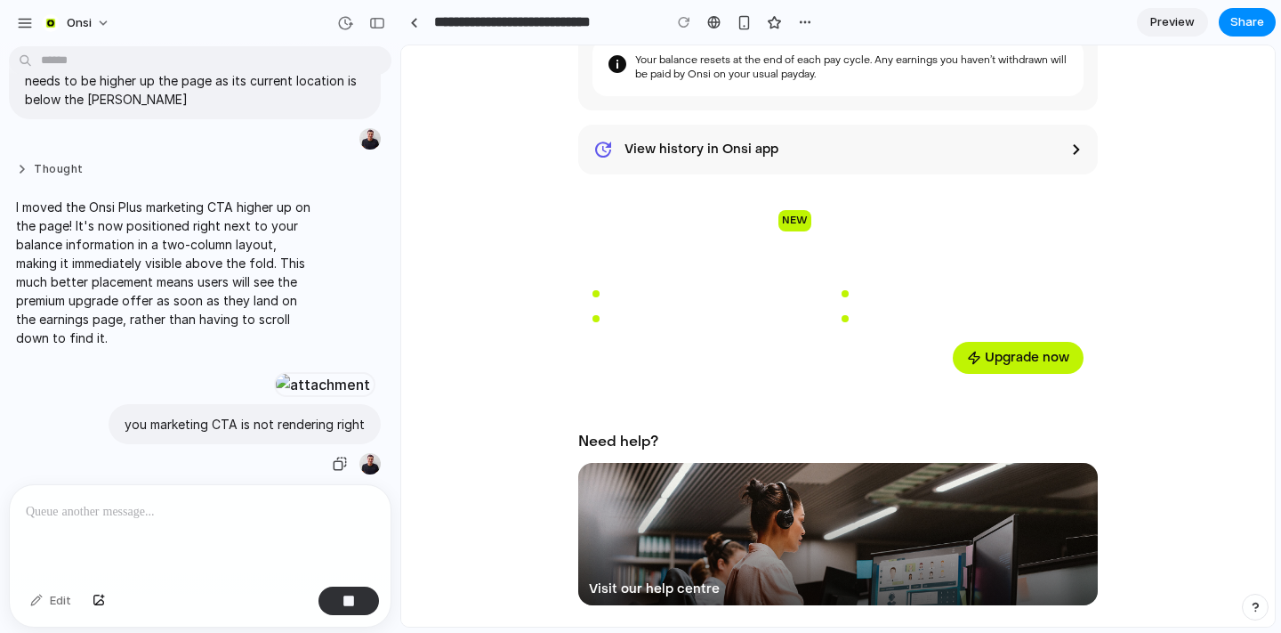
scroll to position [1431, 0]
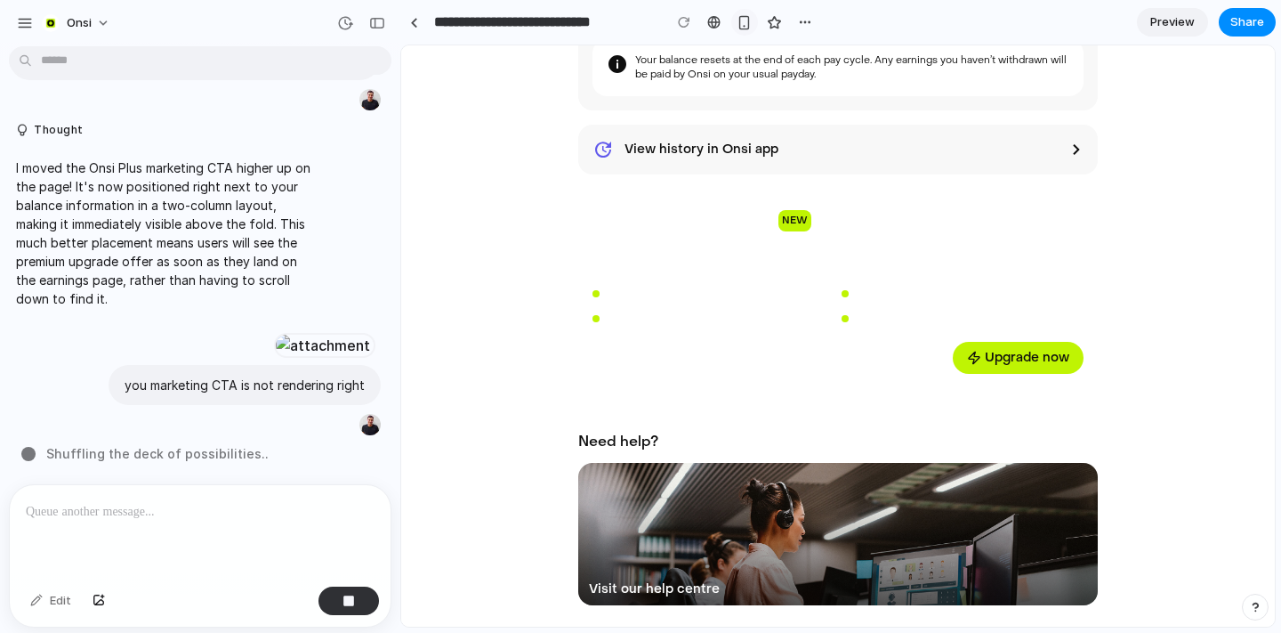
click at [747, 19] on div "button" at bounding box center [744, 22] width 15 height 15
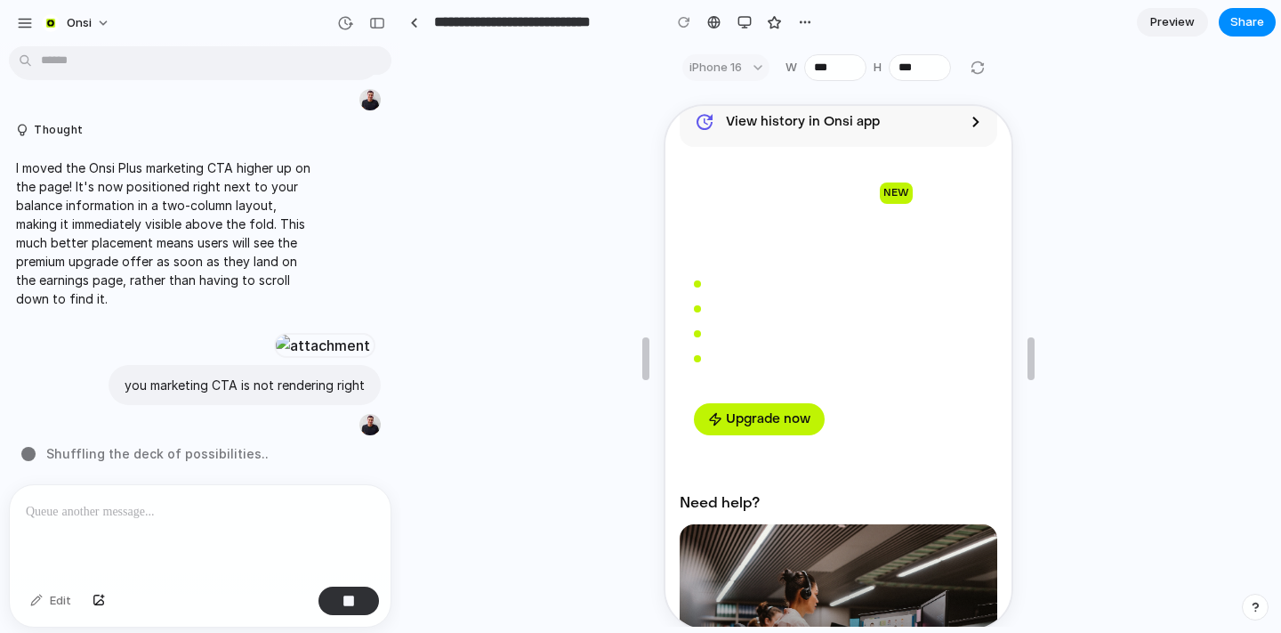
scroll to position [642, 0]
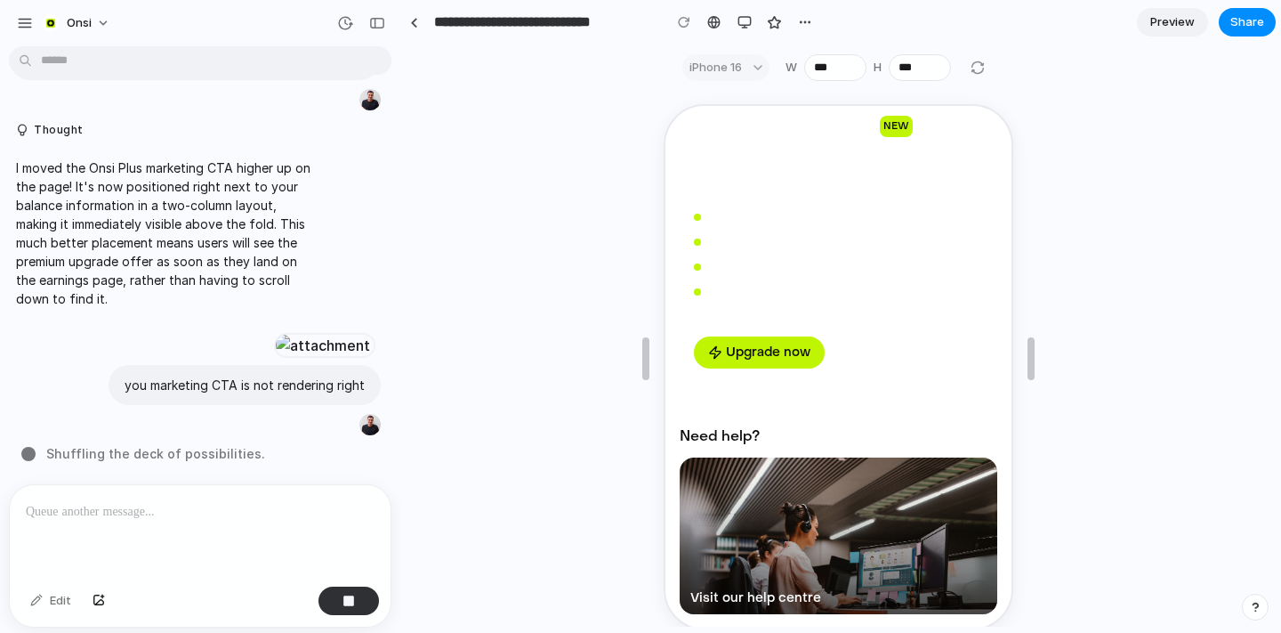
click at [768, 353] on button "Upgrade now" at bounding box center [756, 351] width 131 height 32
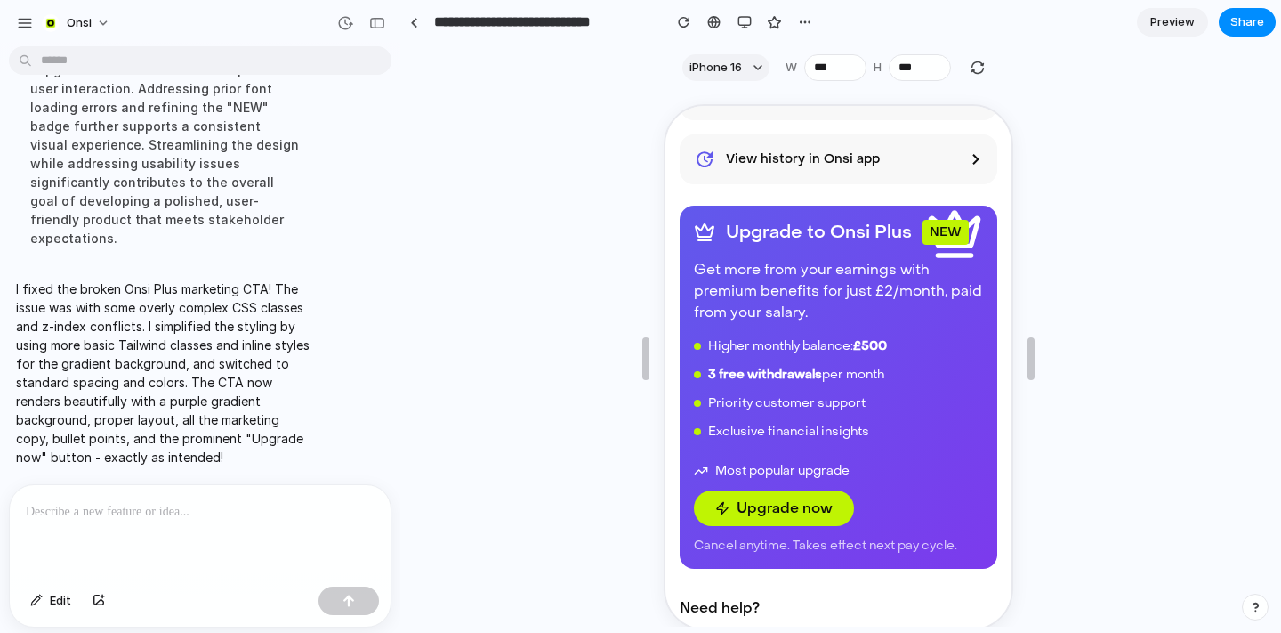
scroll to position [510, 0]
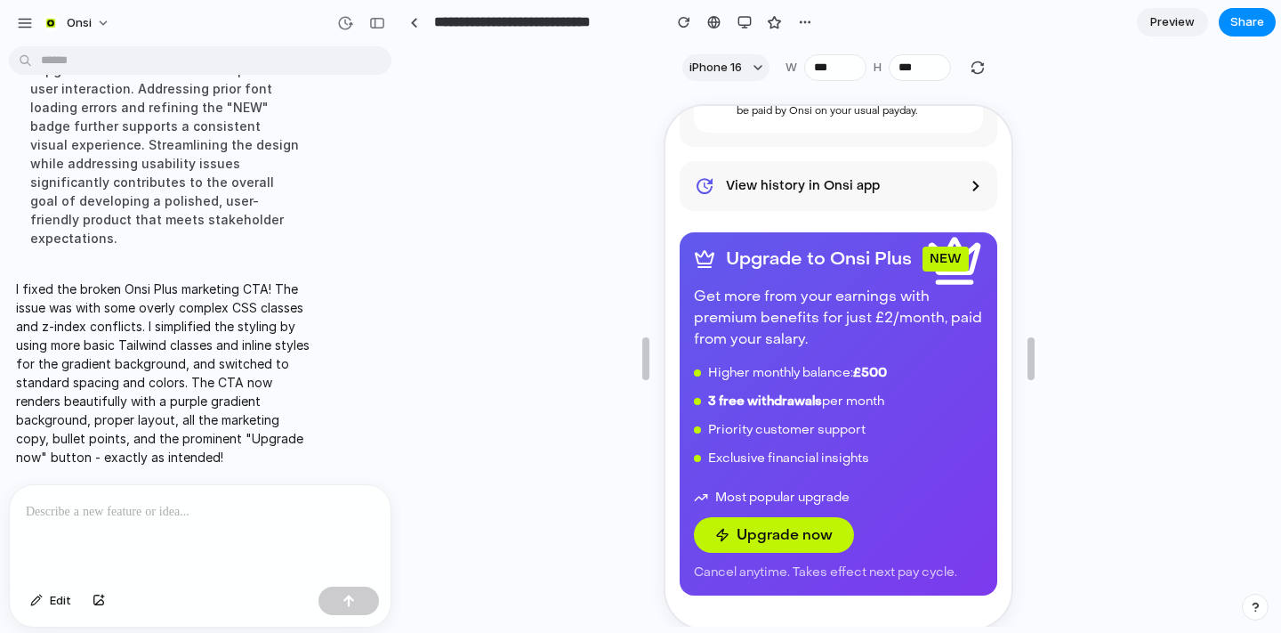
click at [72, 527] on div at bounding box center [200, 532] width 381 height 94
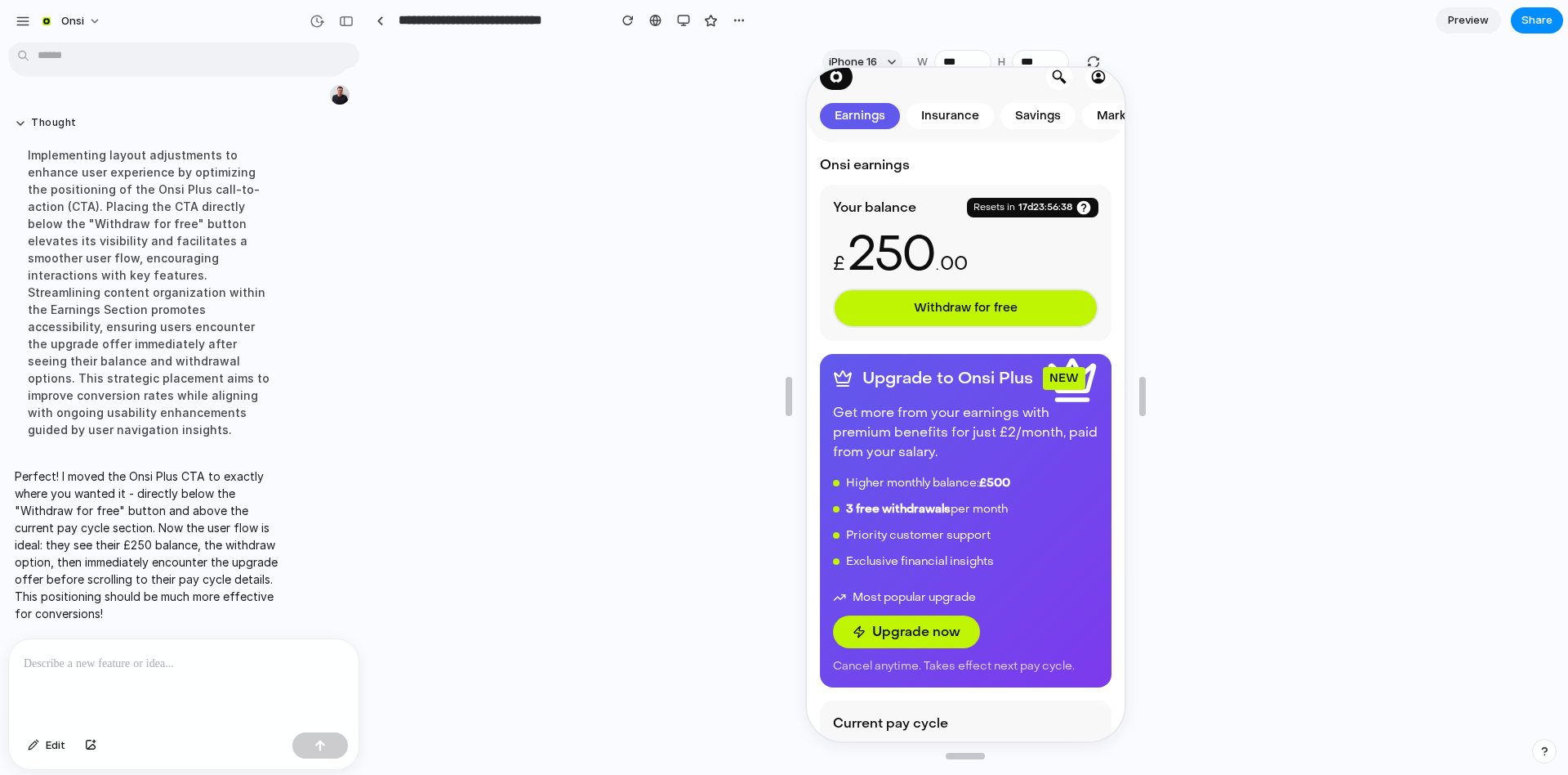
scroll to position [0, 0]
